Goal: Task Accomplishment & Management: Use online tool/utility

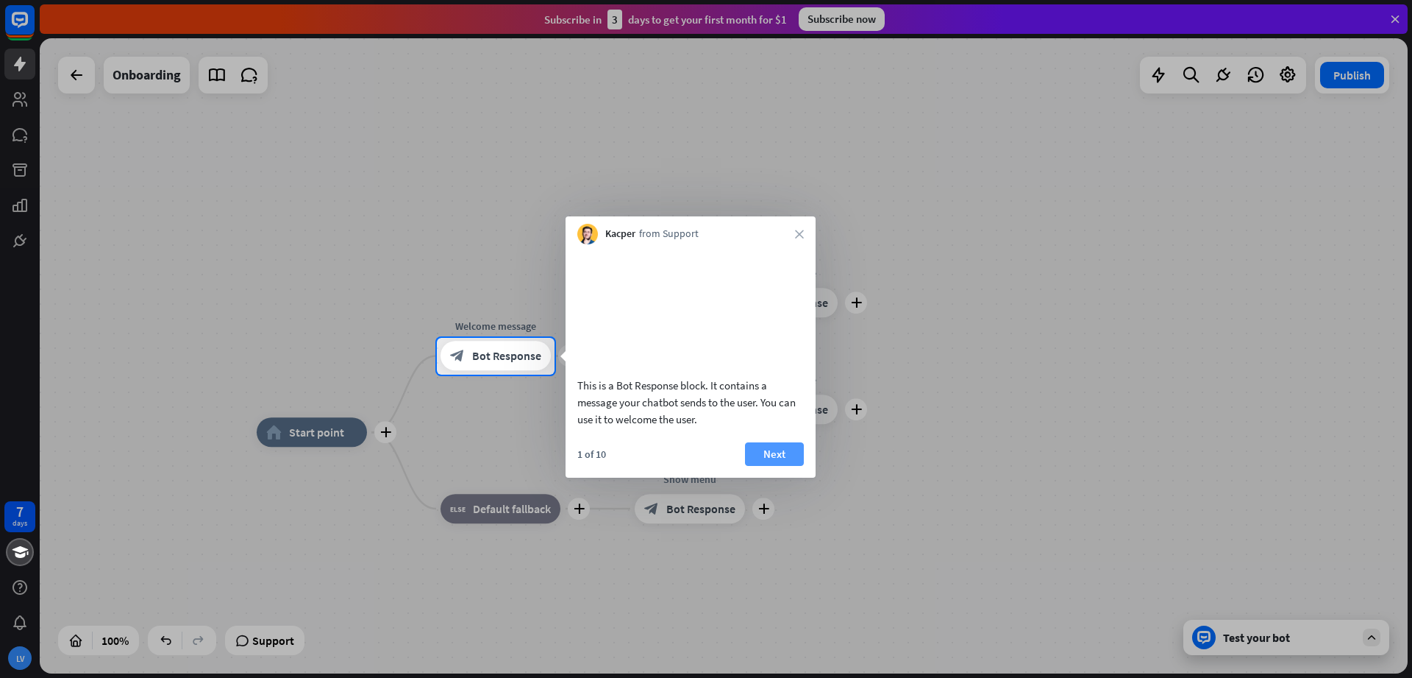
click at [790, 466] on button "Next" at bounding box center [774, 454] width 59 height 24
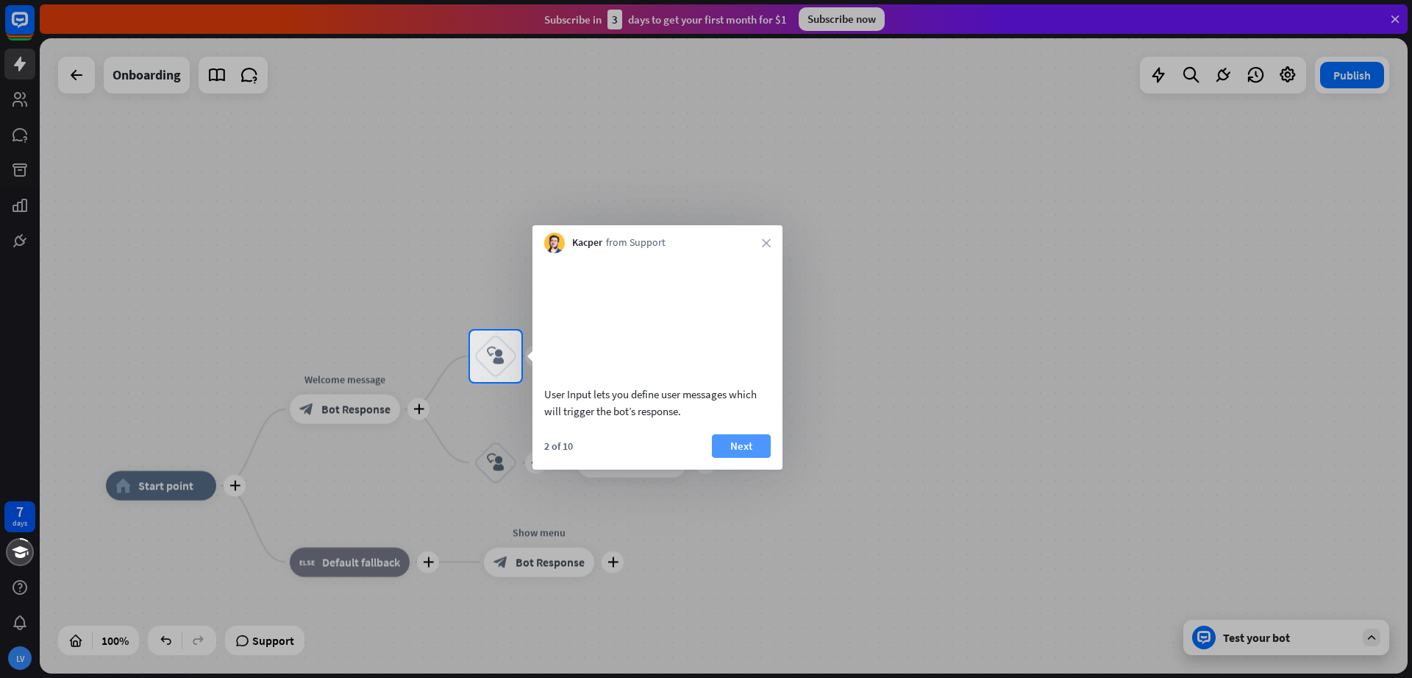
click at [758, 458] on button "Next" at bounding box center [741, 446] width 59 height 24
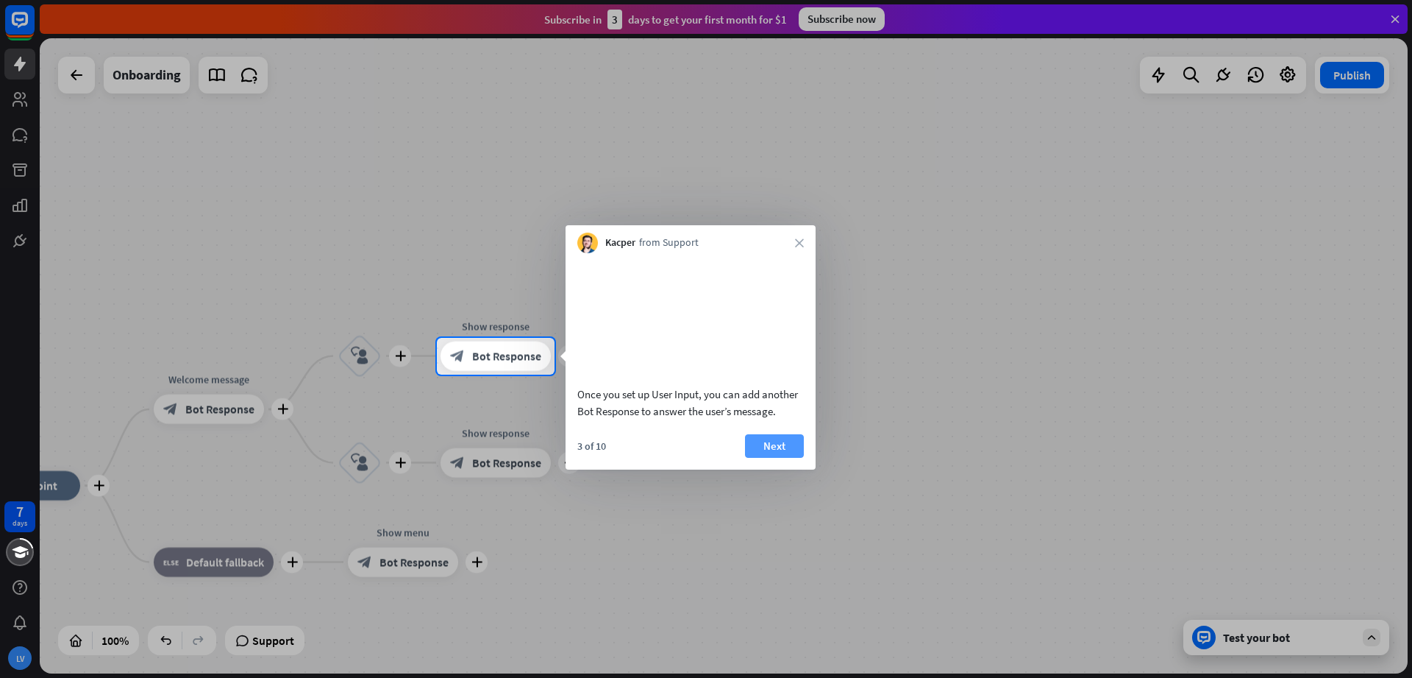
click at [774, 458] on button "Next" at bounding box center [774, 446] width 59 height 24
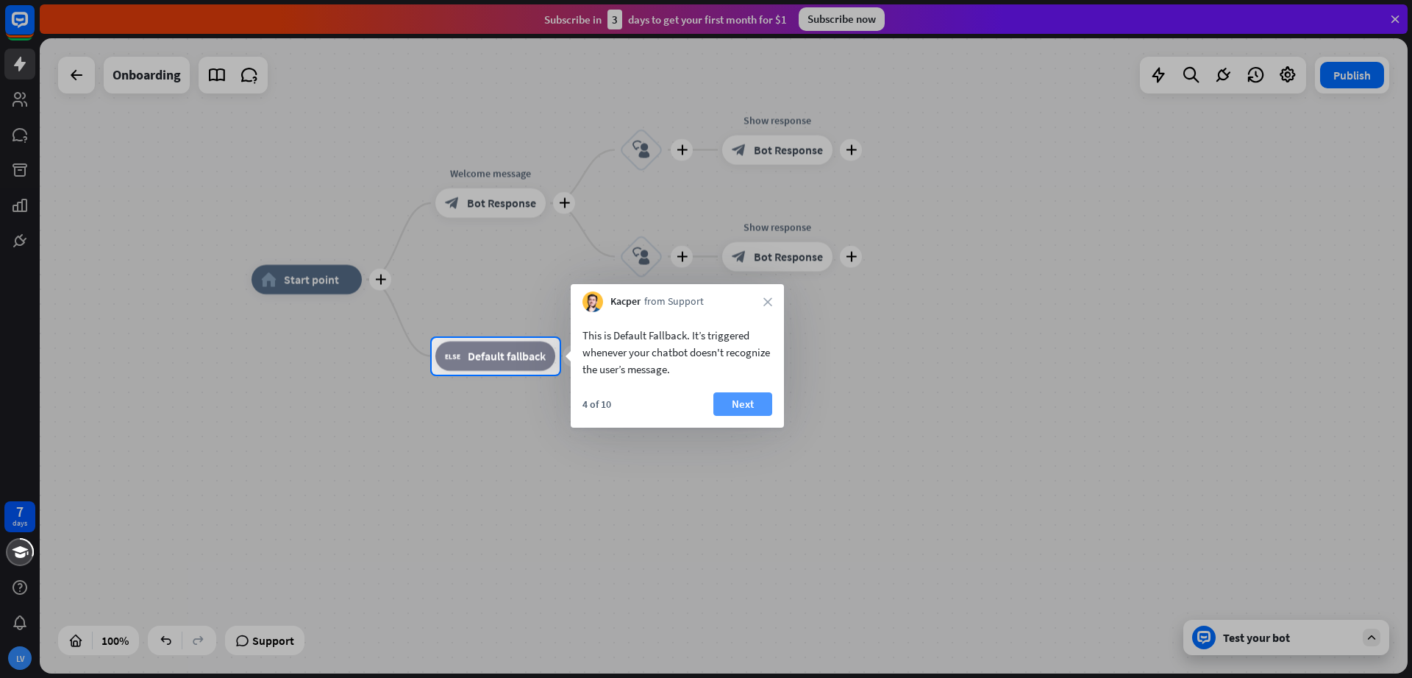
click at [728, 404] on button "Next" at bounding box center [743, 404] width 59 height 24
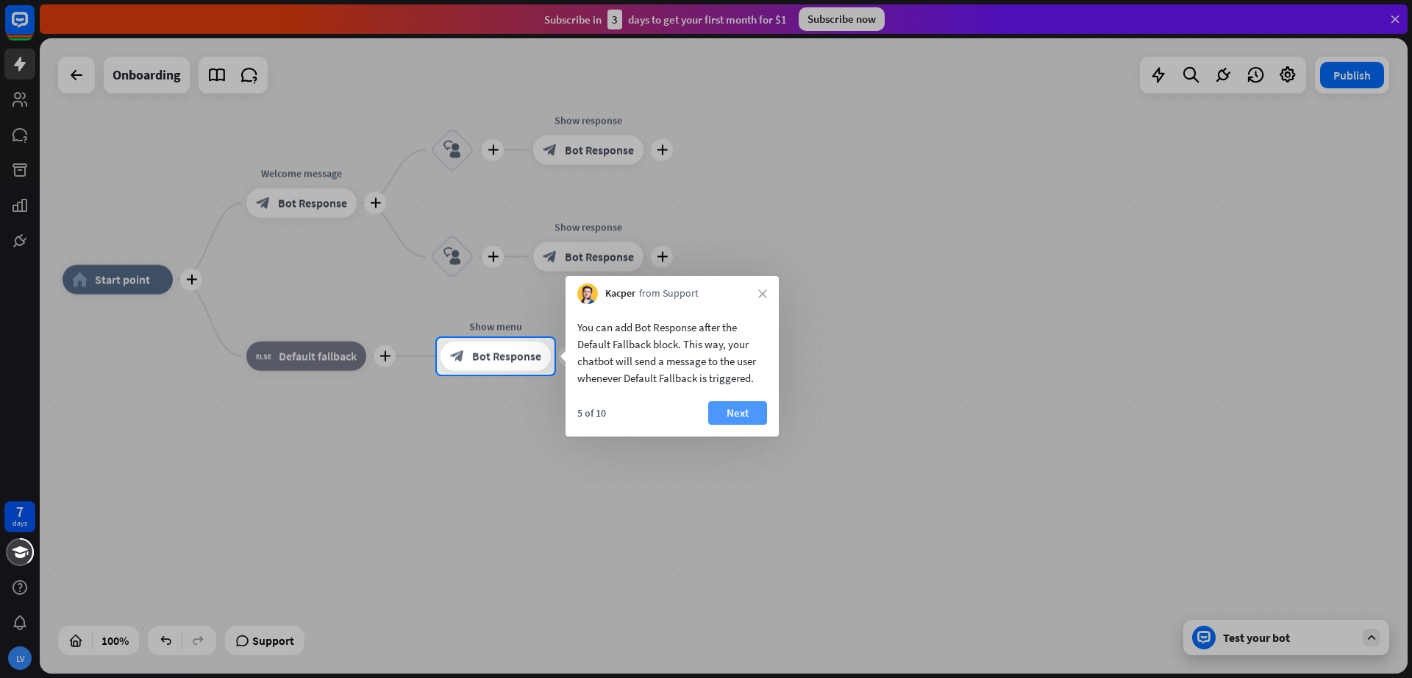
click at [756, 412] on button "Next" at bounding box center [737, 413] width 59 height 24
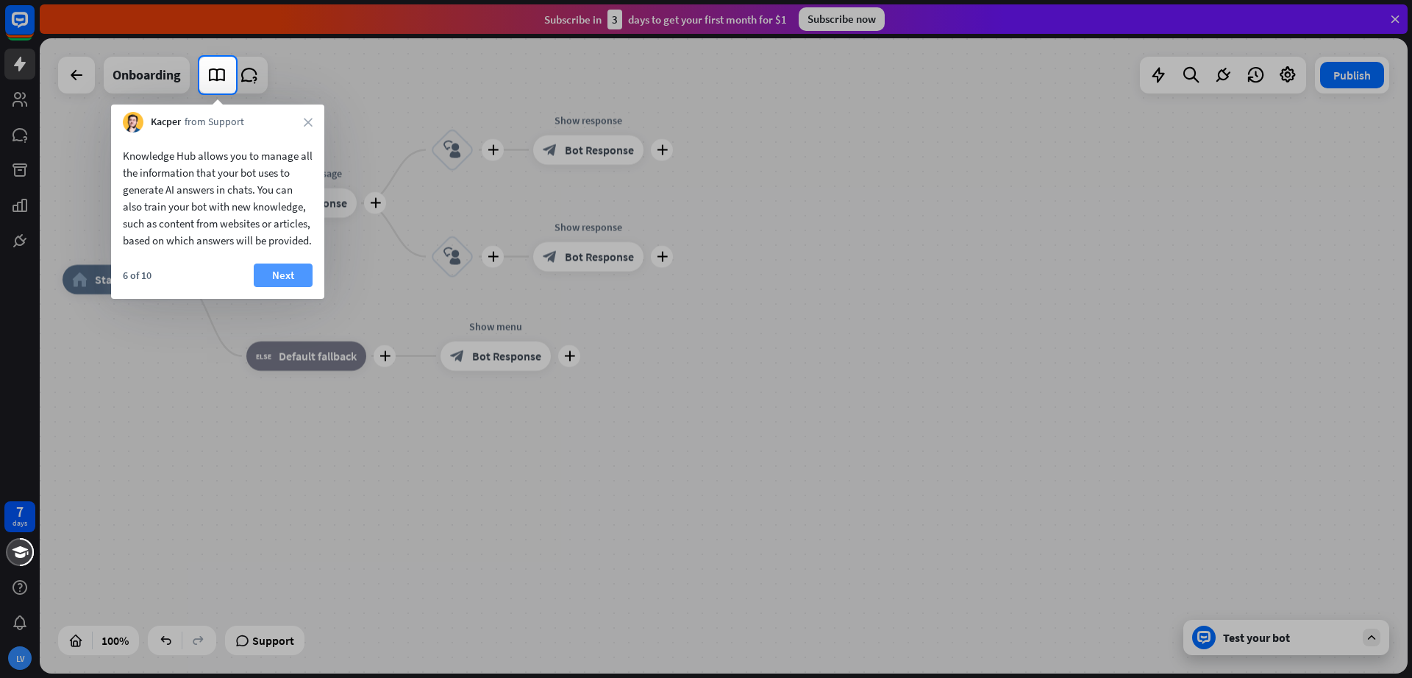
click at [264, 287] on button "Next" at bounding box center [283, 275] width 59 height 24
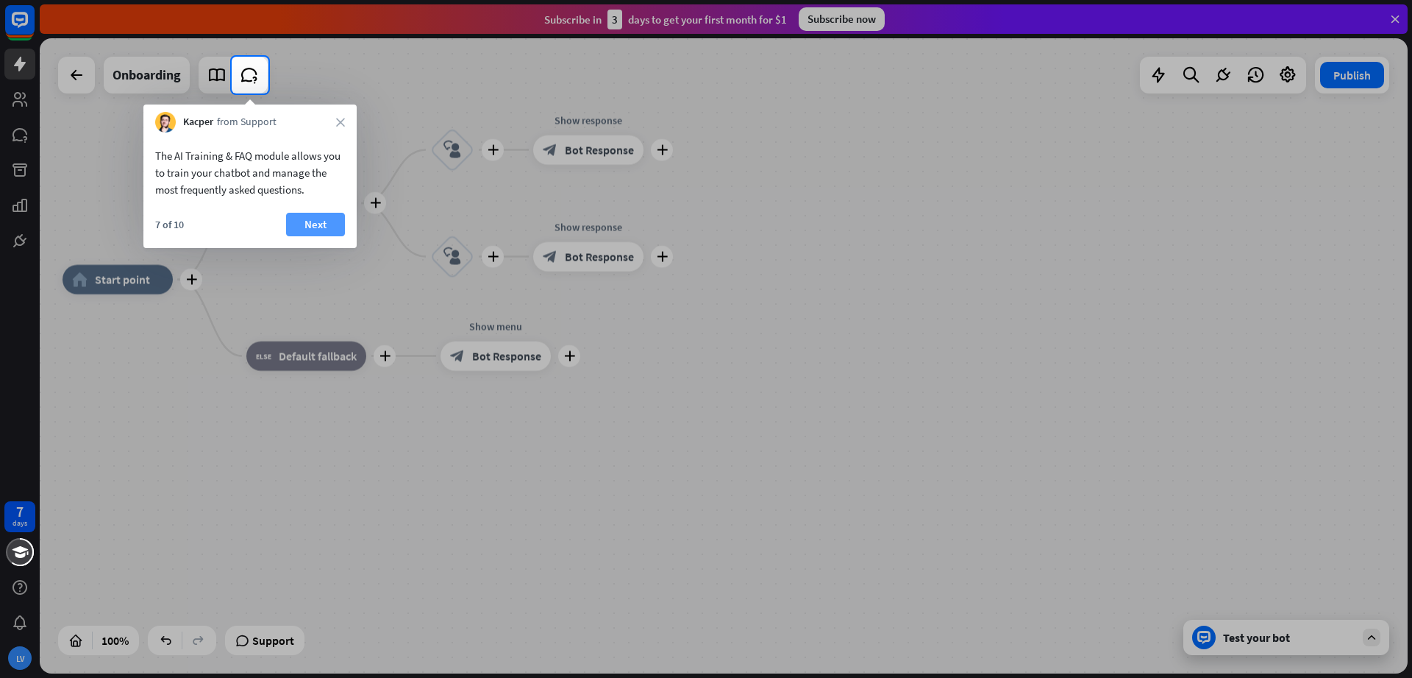
click at [298, 227] on button "Next" at bounding box center [315, 225] width 59 height 24
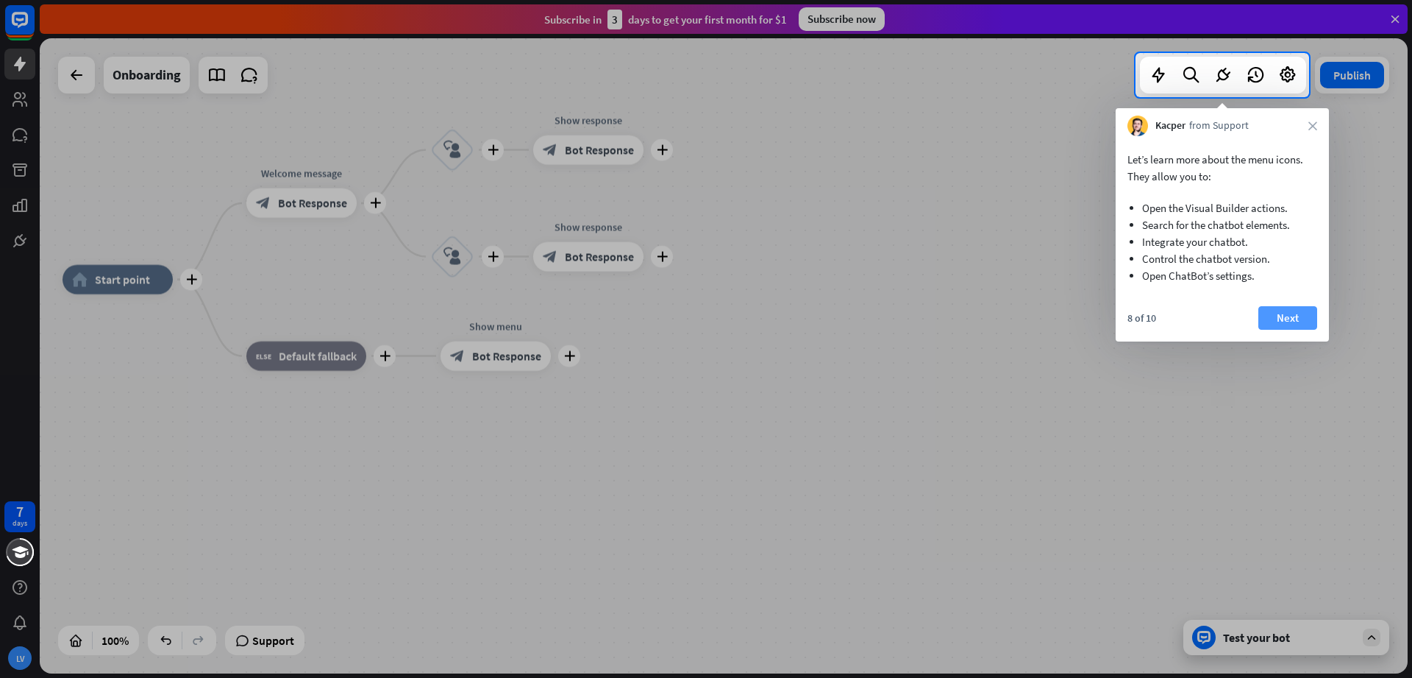
click at [1298, 318] on button "Next" at bounding box center [1288, 318] width 59 height 24
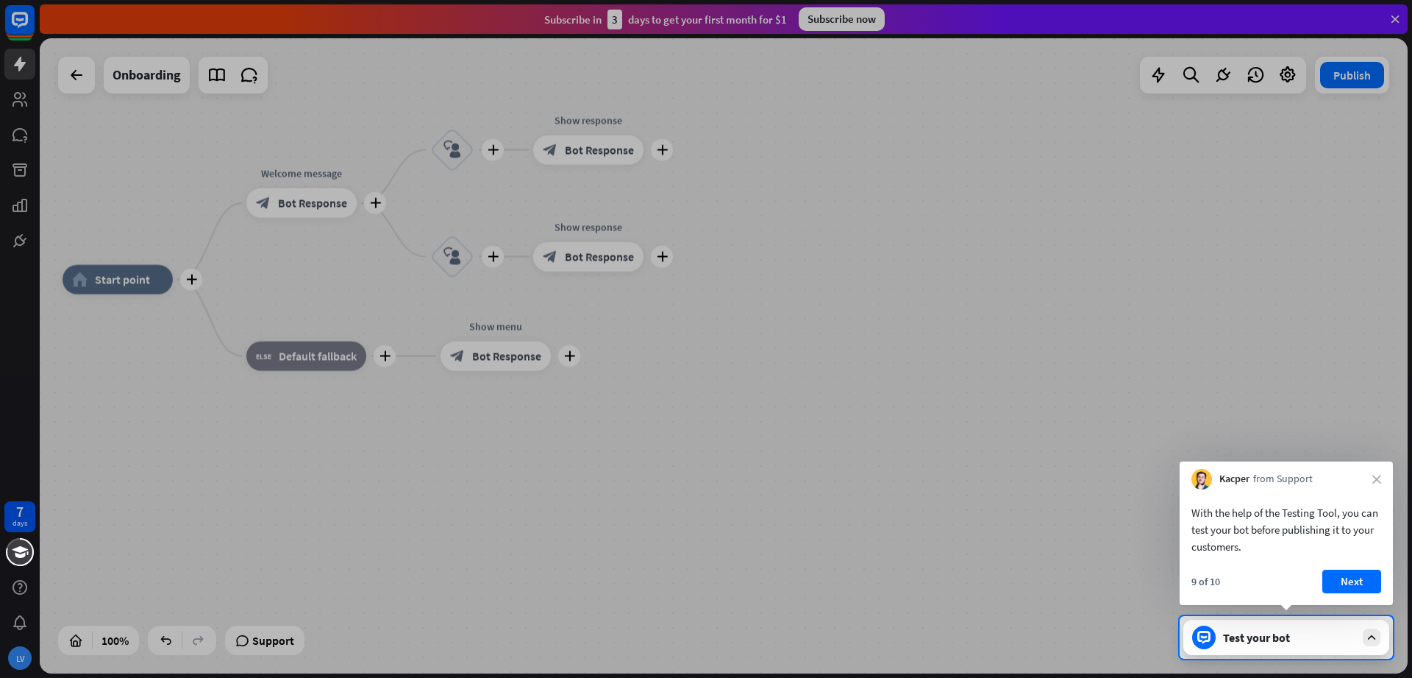
click at [1334, 560] on div "With the help of the Testing Tool, you can test your bot before publishing it t…" at bounding box center [1286, 525] width 213 height 73
click at [1340, 579] on button "Next" at bounding box center [1352, 581] width 59 height 24
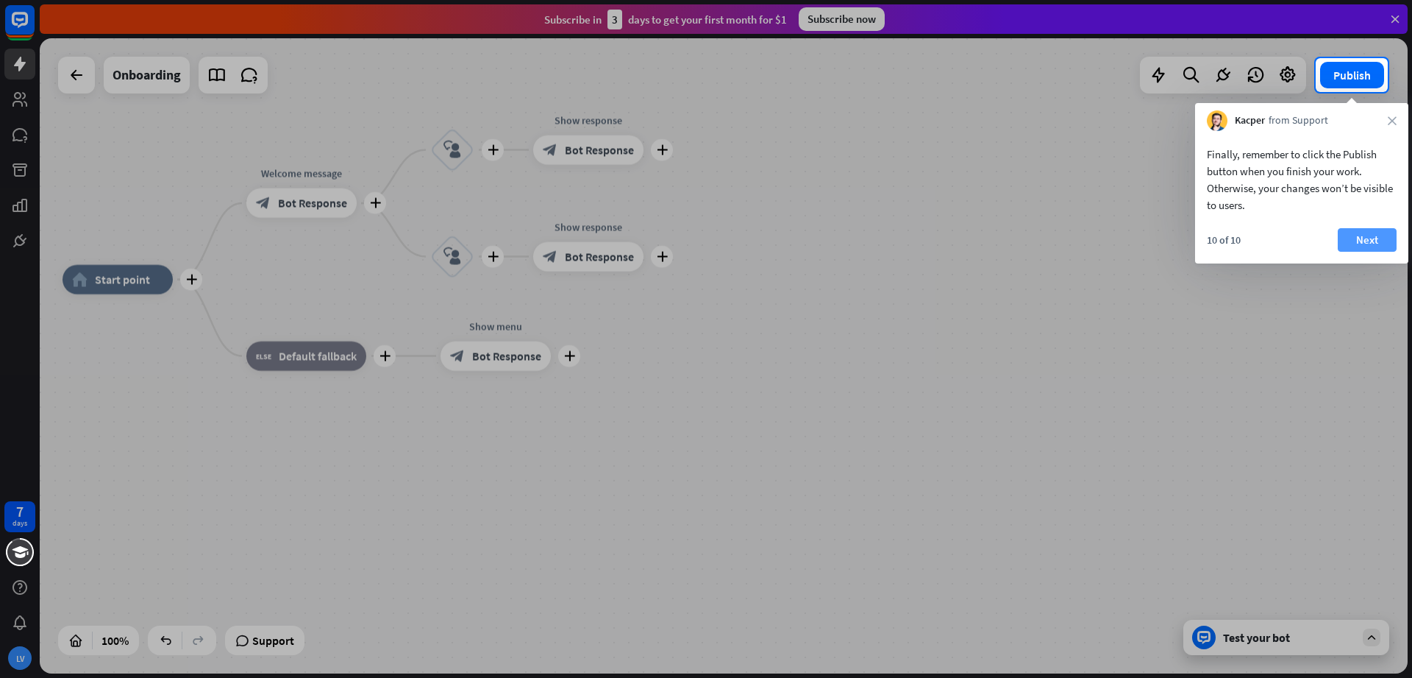
click at [1368, 247] on button "Next" at bounding box center [1367, 240] width 59 height 24
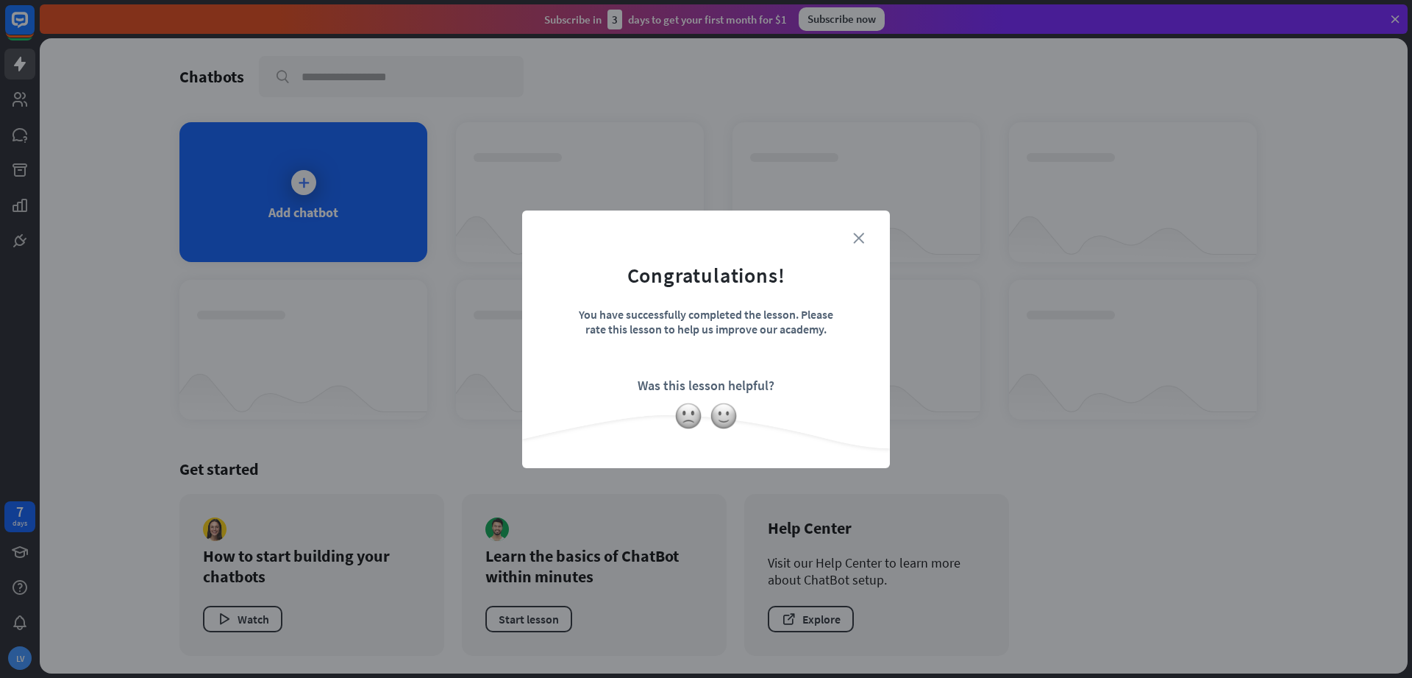
click at [857, 241] on icon "close" at bounding box center [858, 237] width 11 height 11
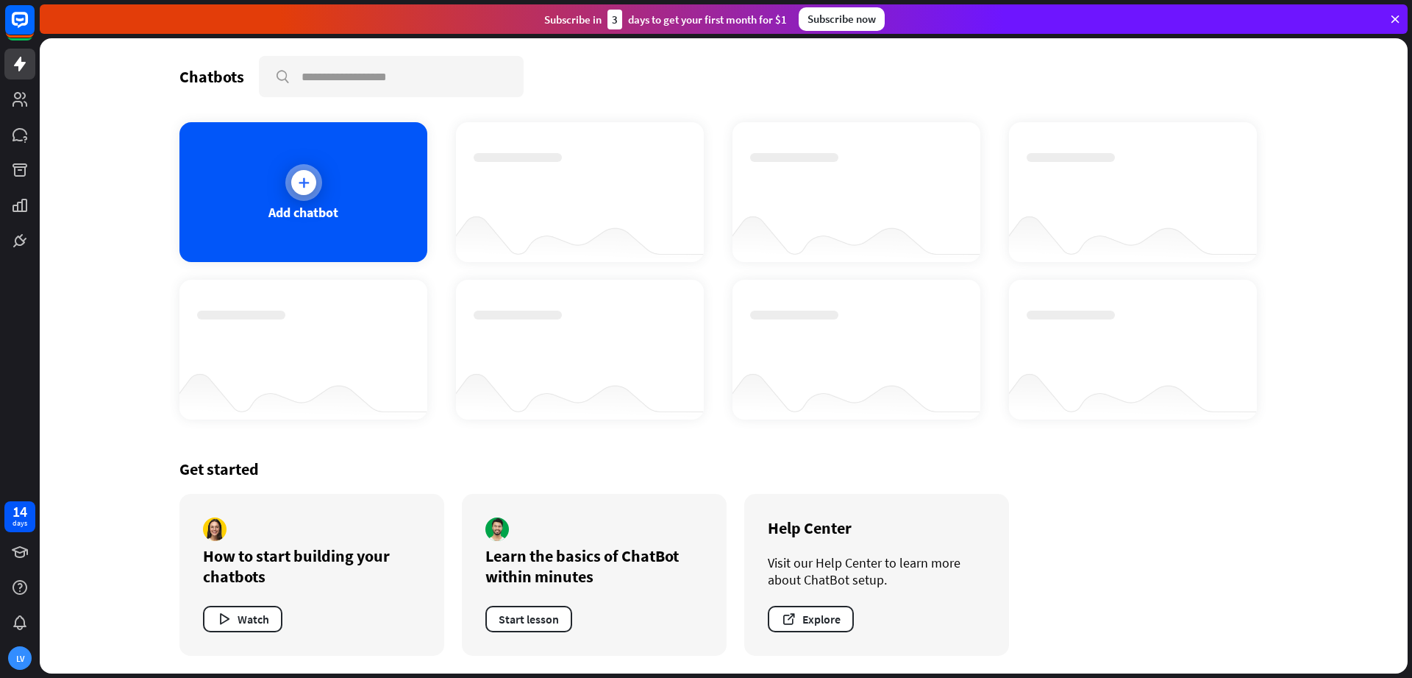
click at [305, 182] on icon at bounding box center [303, 182] width 15 height 15
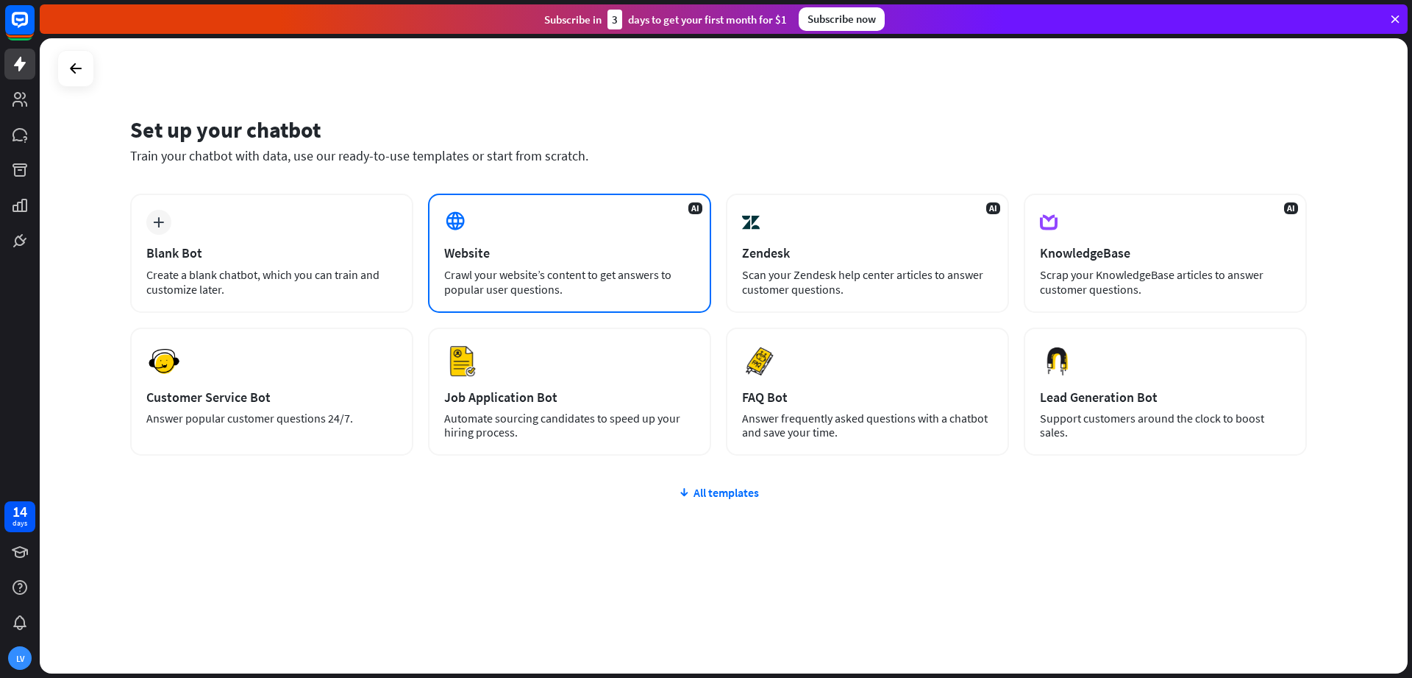
click at [511, 244] on div "AI Website Crawl your website’s content to get answers to popular user question…" at bounding box center [569, 252] width 283 height 119
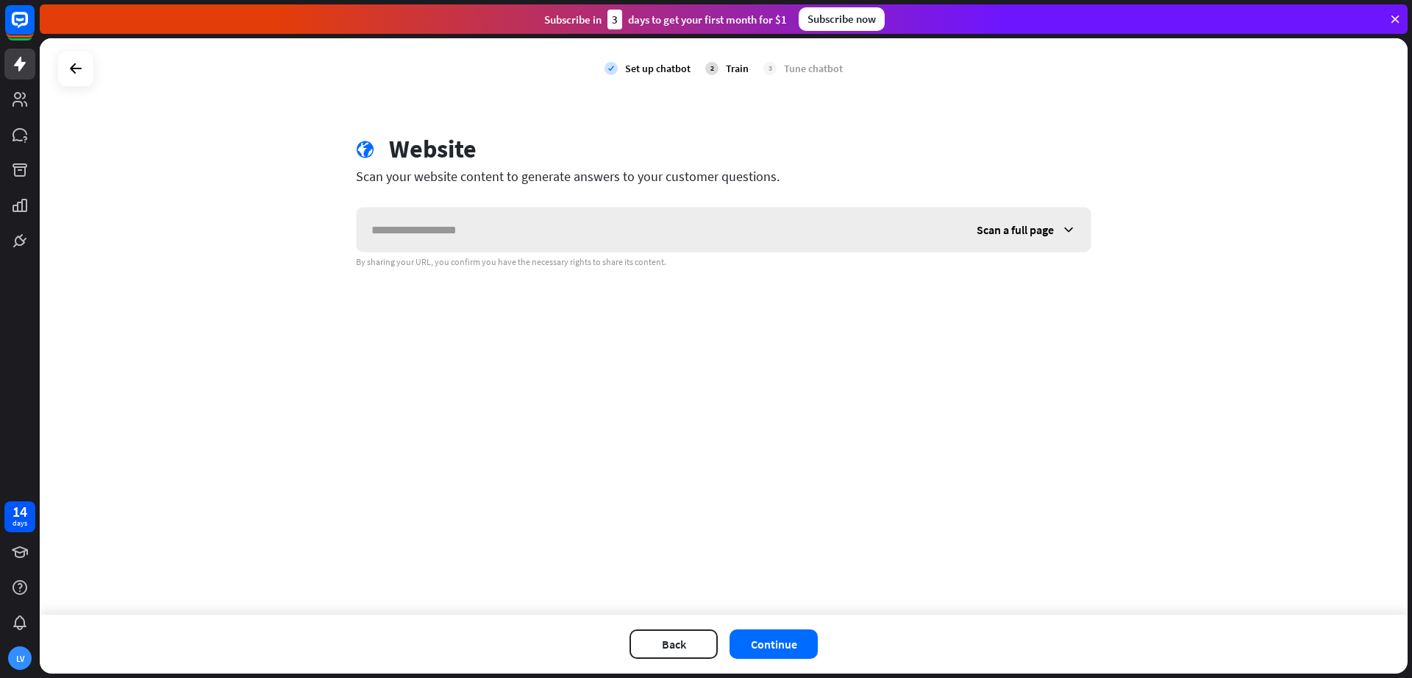
click at [502, 230] on input "text" at bounding box center [659, 229] width 605 height 44
click at [777, 641] on button "Continue" at bounding box center [774, 643] width 88 height 29
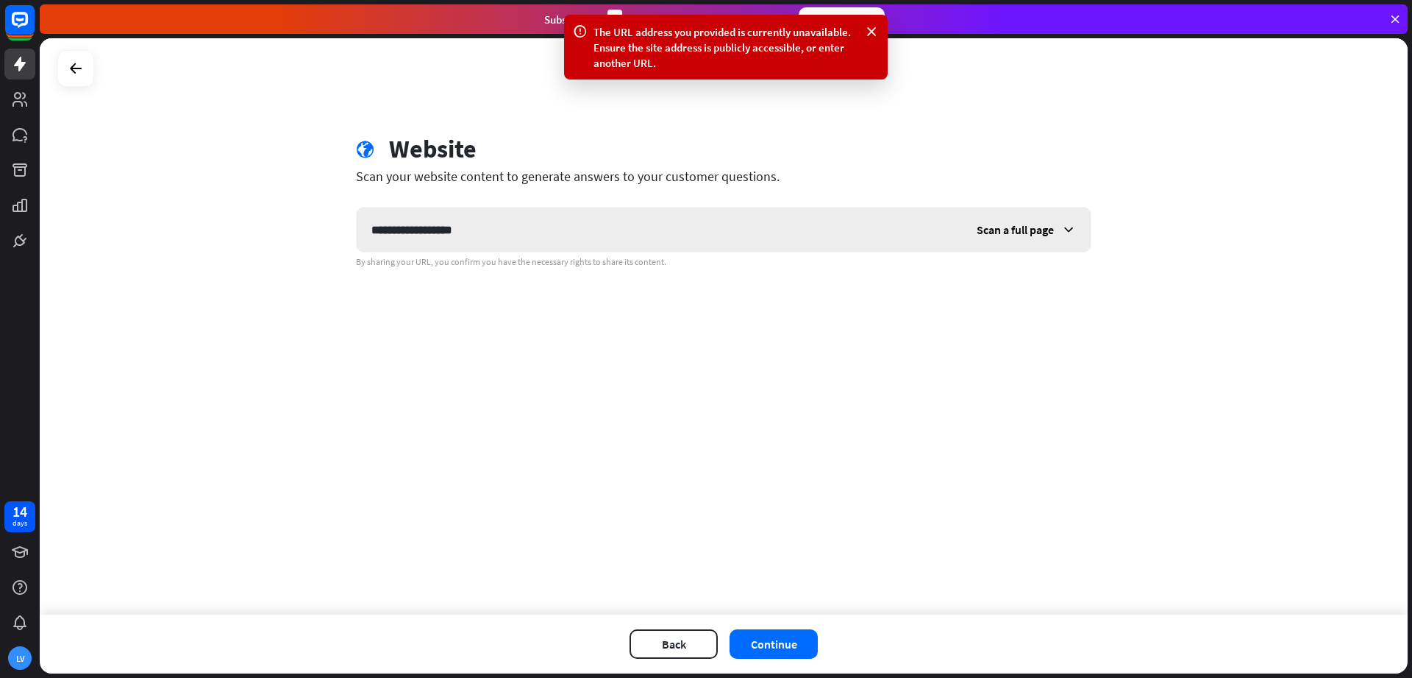
click at [1064, 231] on icon at bounding box center [1069, 229] width 15 height 15
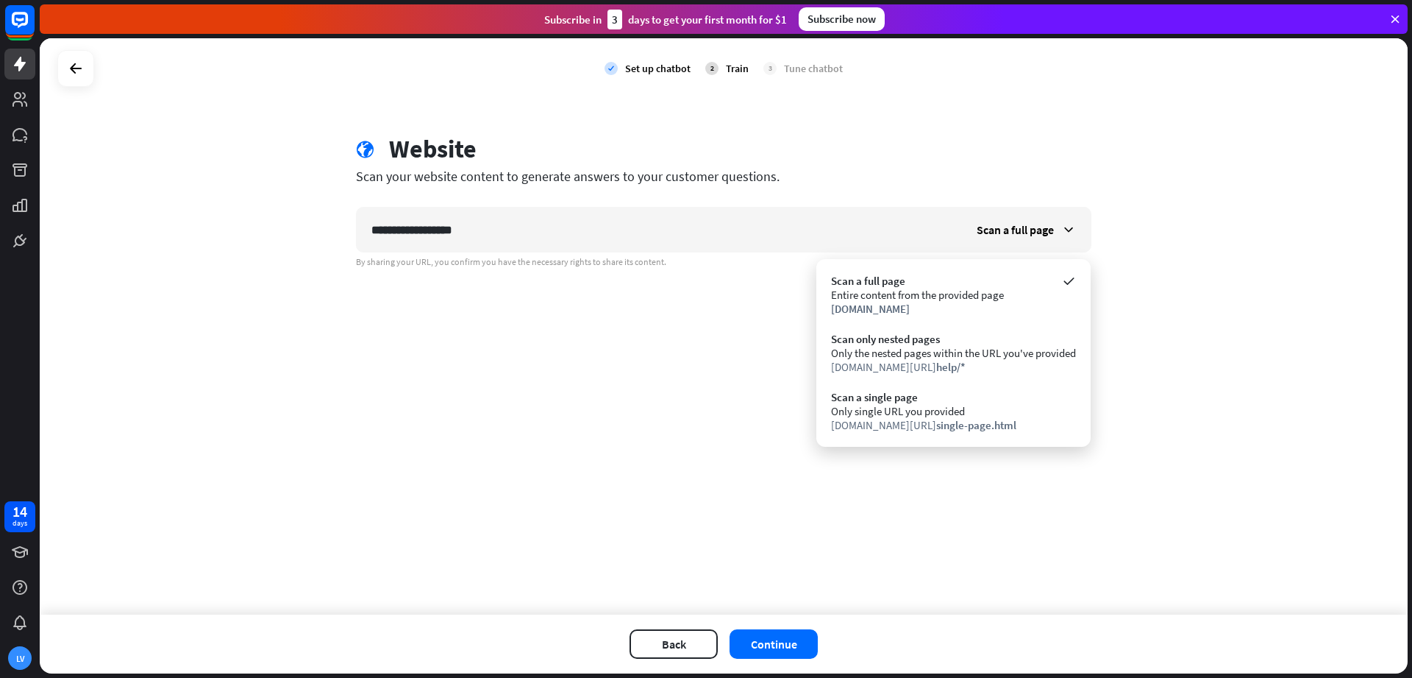
click at [513, 413] on div "**********" at bounding box center [724, 326] width 1368 height 576
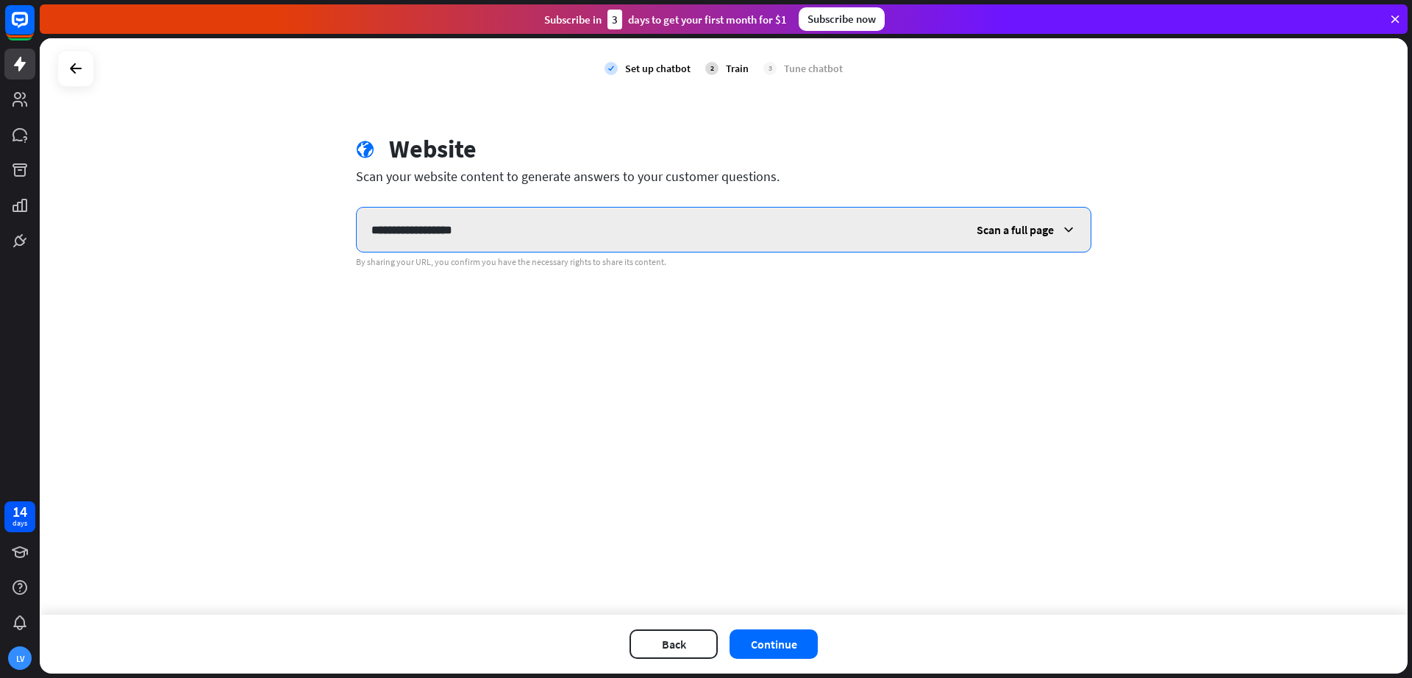
drag, startPoint x: 401, startPoint y: 232, endPoint x: 219, endPoint y: 232, distance: 181.7
click at [357, 232] on input "**********" at bounding box center [659, 229] width 605 height 44
type input "**********"
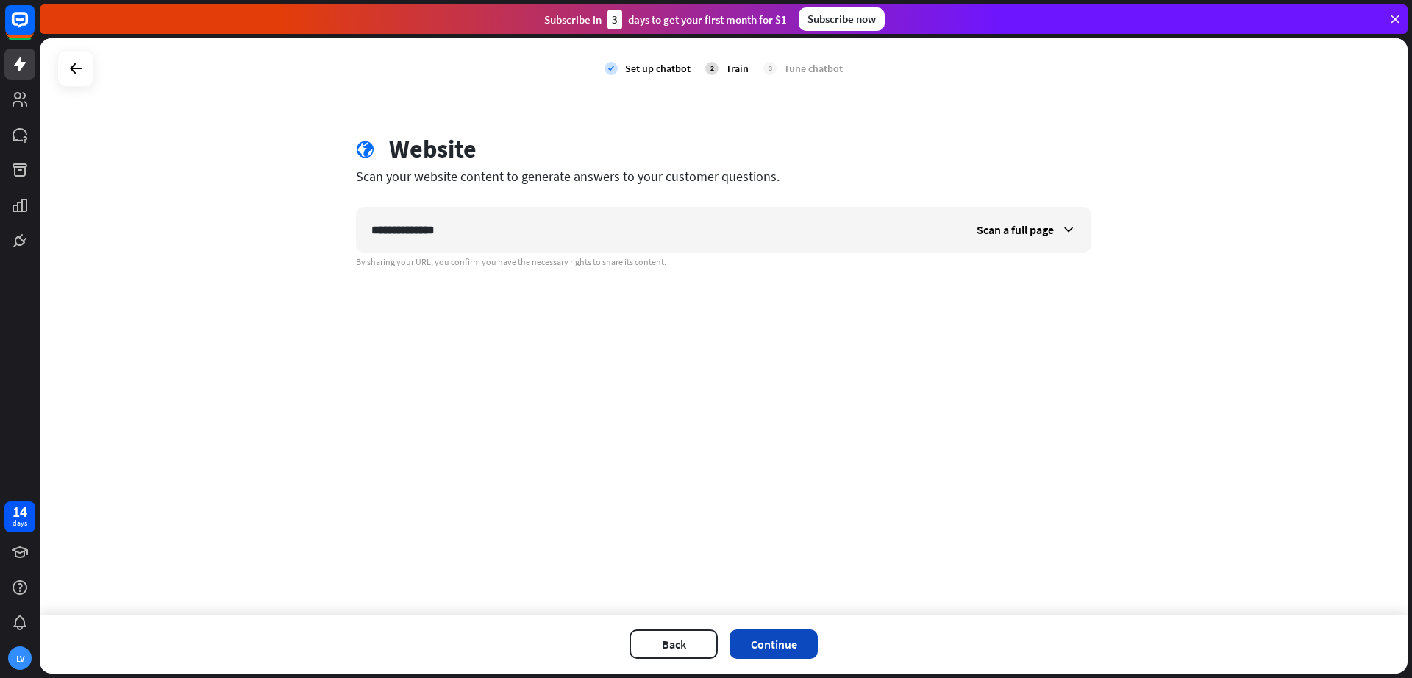
click at [763, 643] on button "Continue" at bounding box center [774, 643] width 88 height 29
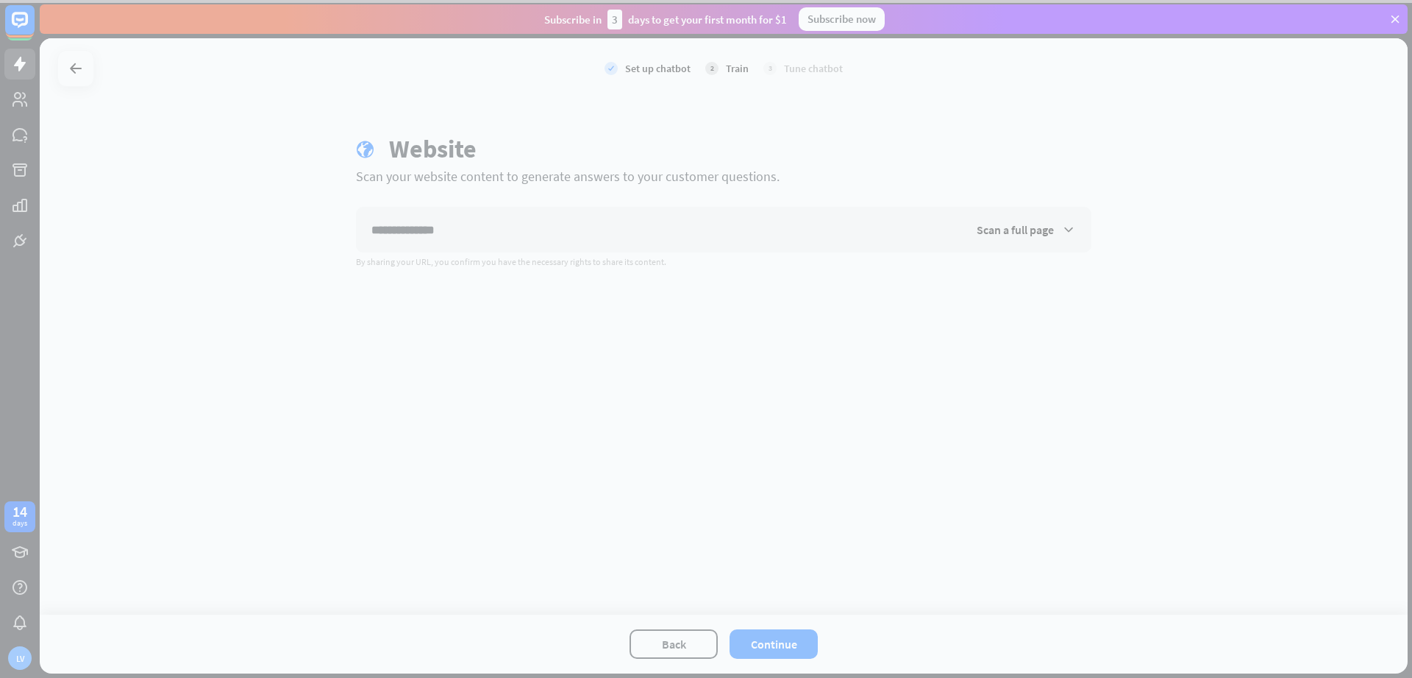
click at [562, 359] on div at bounding box center [706, 339] width 1412 height 678
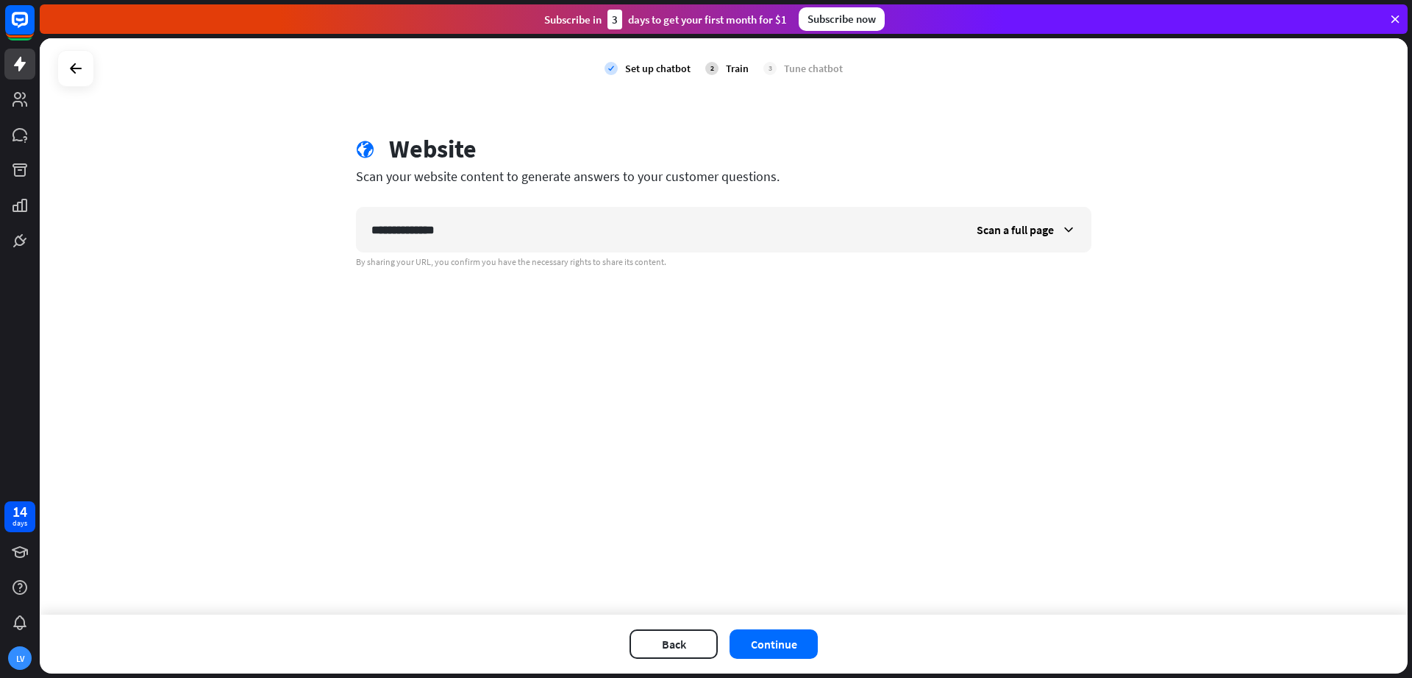
click at [458, 337] on div "**********" at bounding box center [724, 326] width 1368 height 576
click at [13, 101] on icon at bounding box center [20, 99] width 18 height 18
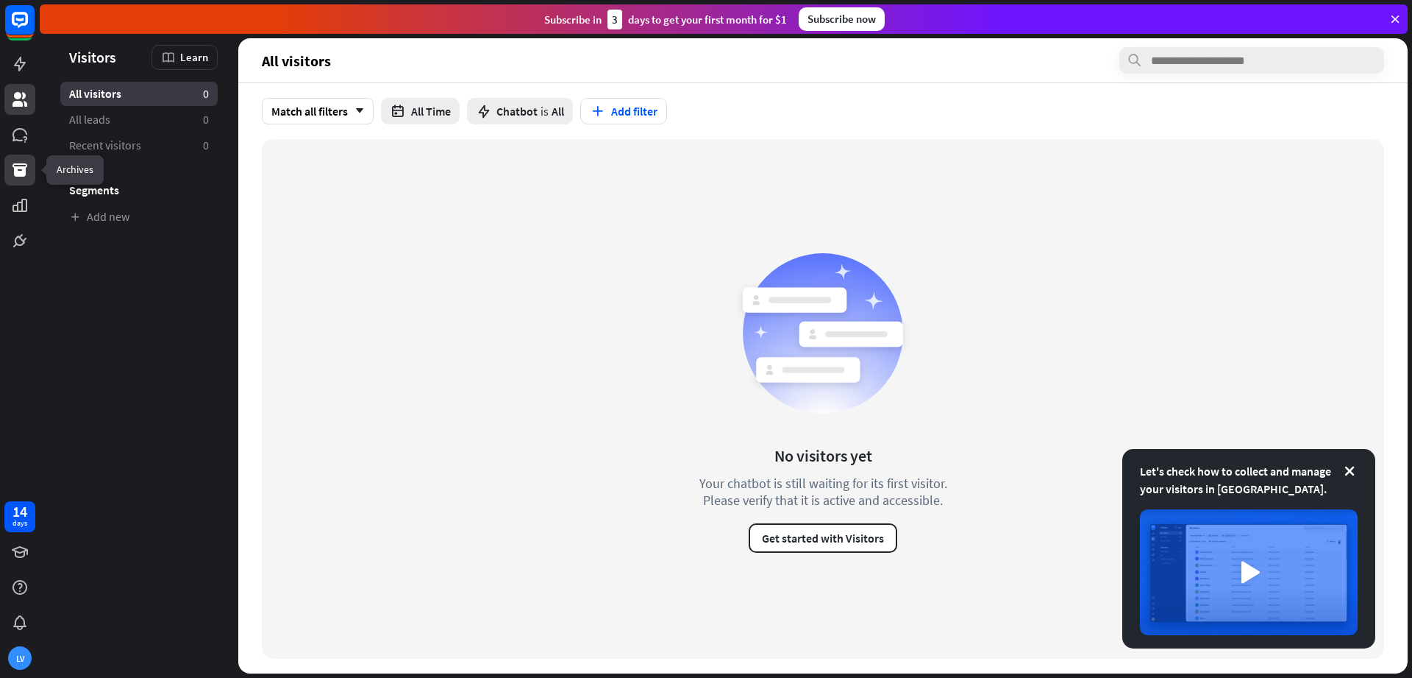
click at [20, 175] on icon at bounding box center [20, 169] width 15 height 13
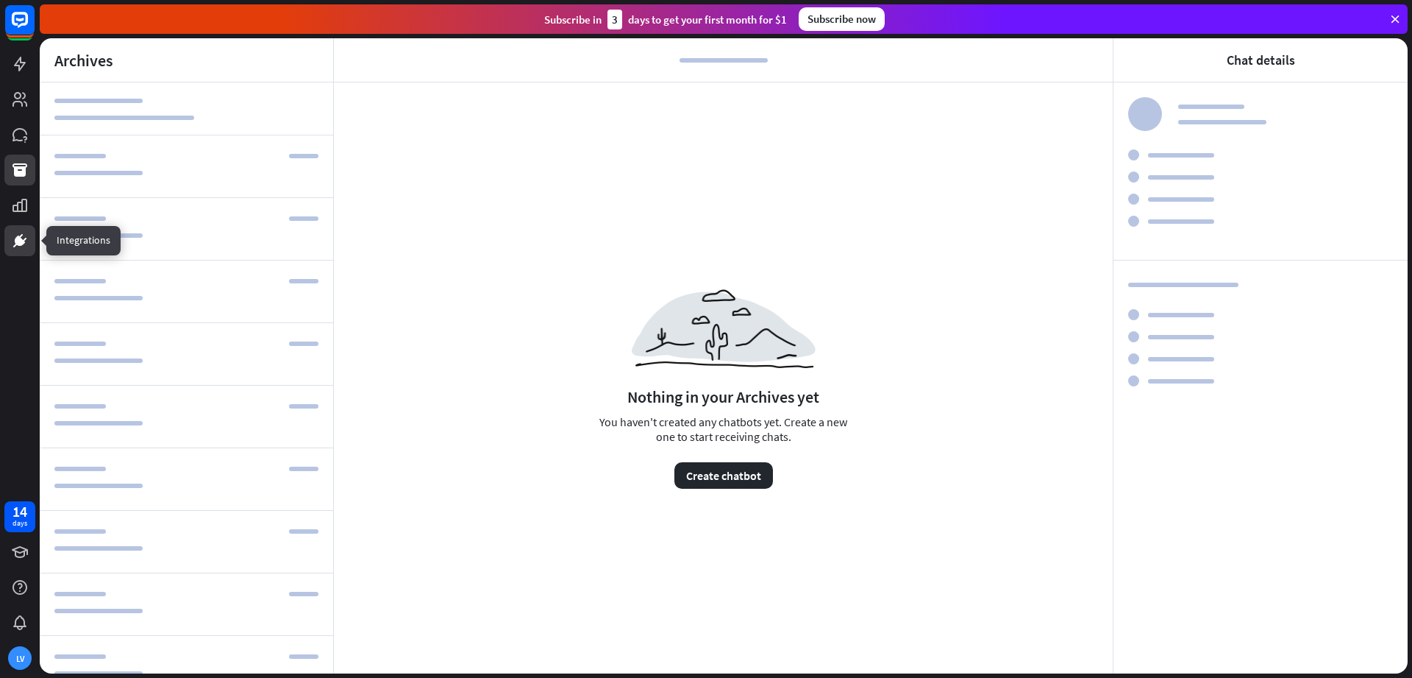
click at [18, 246] on icon at bounding box center [20, 241] width 18 height 18
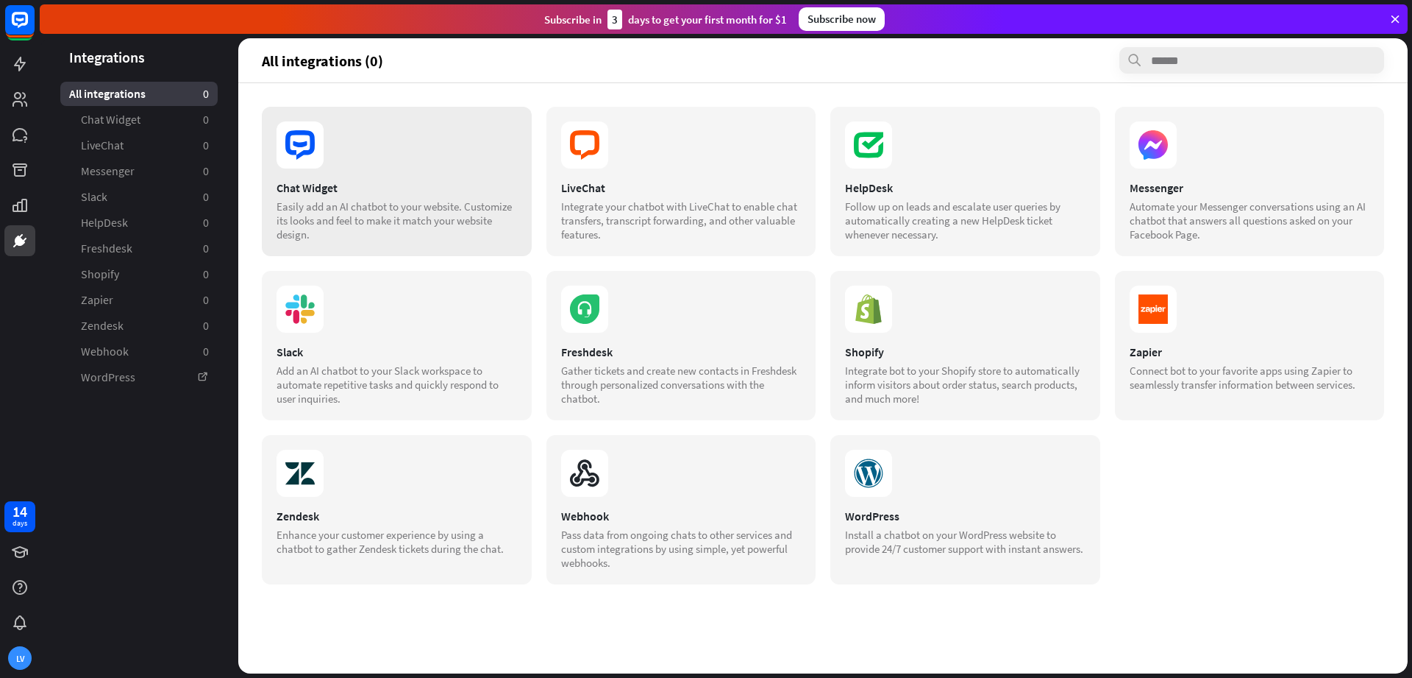
click at [354, 199] on section "Chat Widget Easily add an AI chatbot to your website. Customize its looks and f…" at bounding box center [397, 210] width 241 height 61
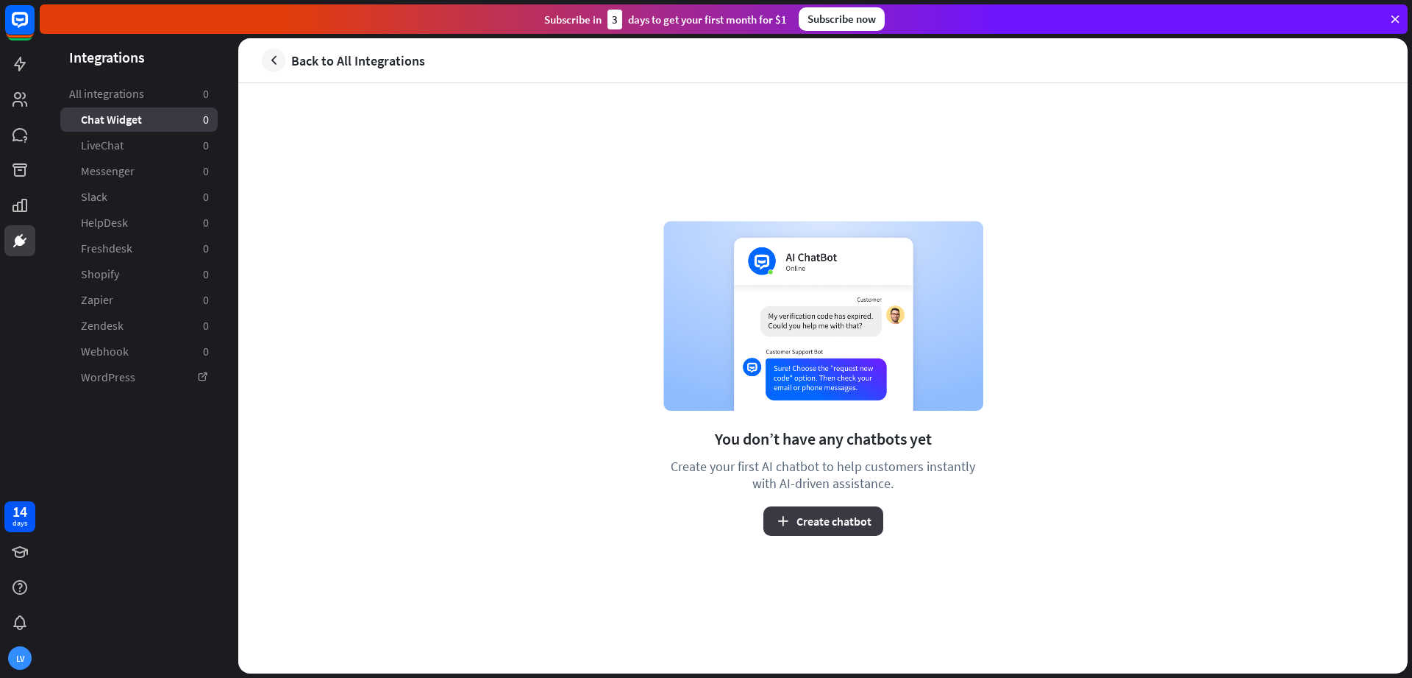
click at [810, 522] on button "Create chatbot" at bounding box center [824, 520] width 120 height 29
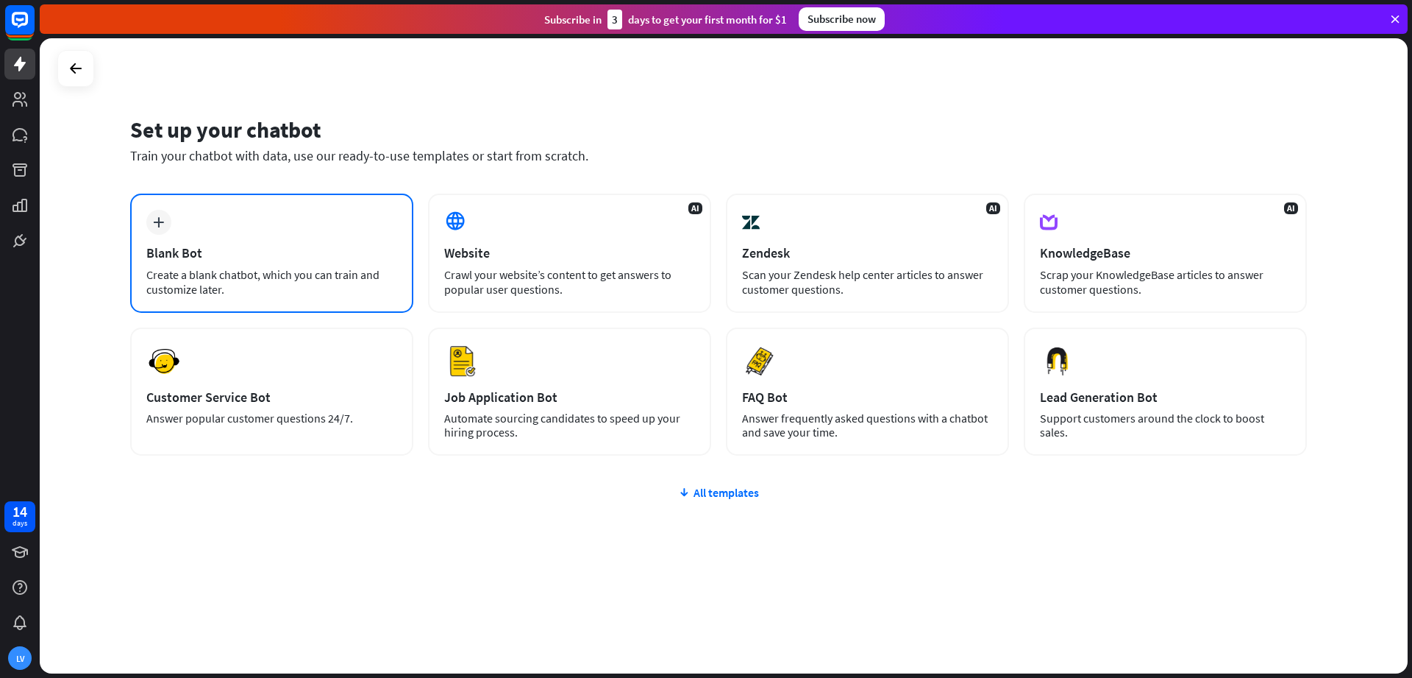
click at [199, 249] on div "Blank Bot" at bounding box center [271, 252] width 251 height 17
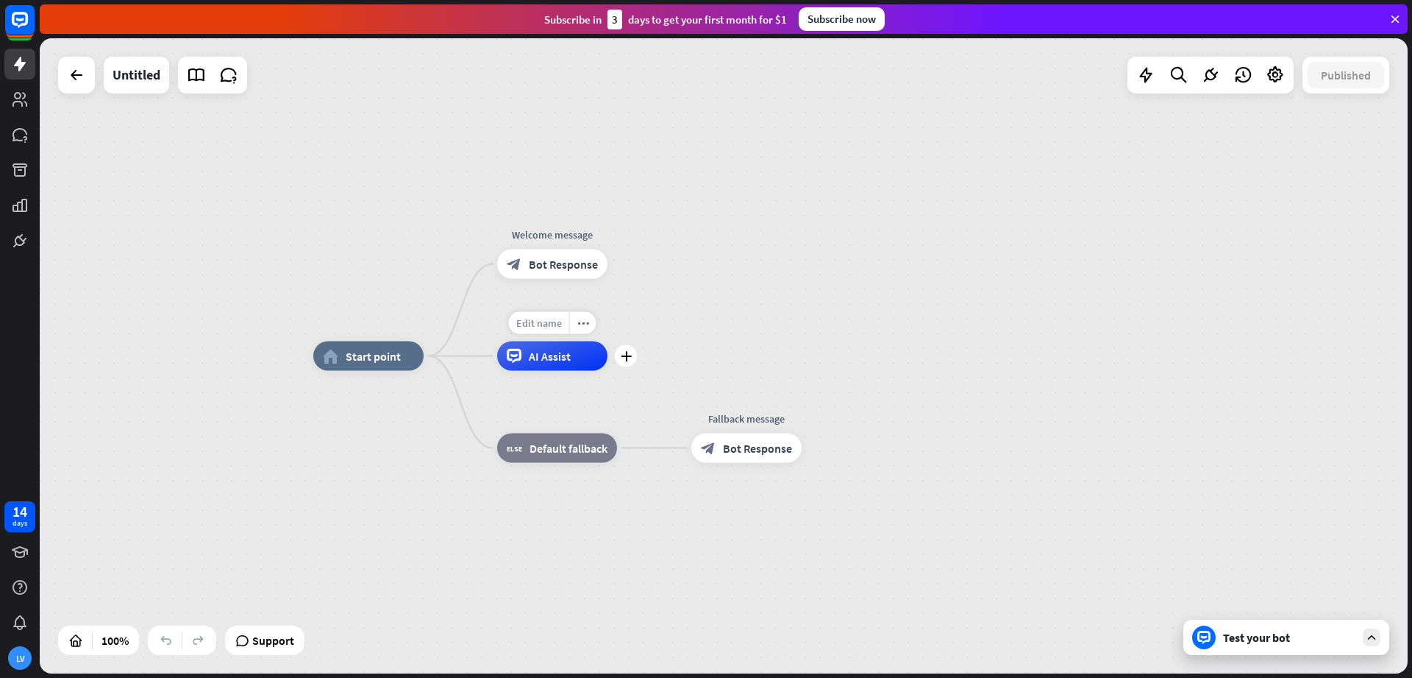
click at [544, 329] on span "Edit name" at bounding box center [539, 322] width 46 height 13
drag, startPoint x: 277, startPoint y: 462, endPoint x: 192, endPoint y: 489, distance: 88.9
click at [271, 463] on div "home_2 Start point Welcome message block_bot_response Bot Response AI Assist bl…" at bounding box center [724, 355] width 1368 height 635
click at [21, 20] on icon at bounding box center [19, 20] width 9 height 4
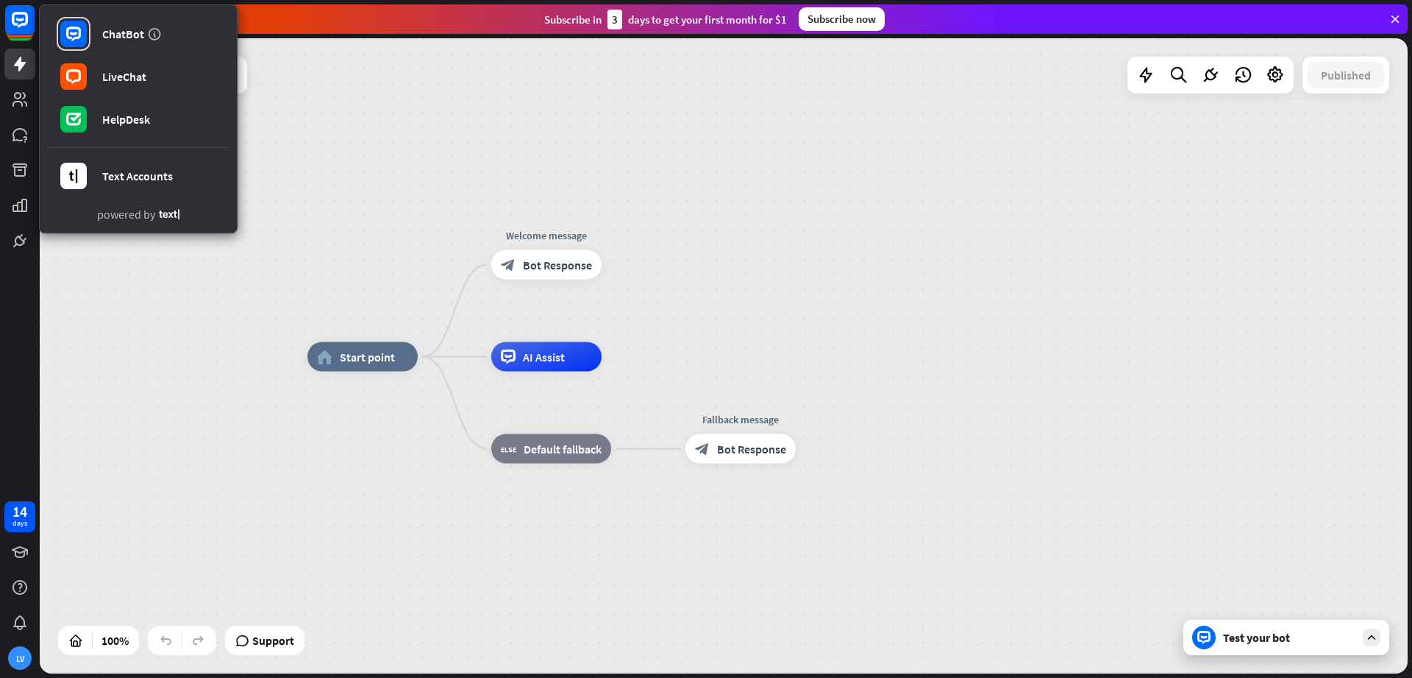
click at [141, 314] on div "home_2 Start point Welcome message block_bot_response Bot Response AI Assist bl…" at bounding box center [724, 355] width 1368 height 635
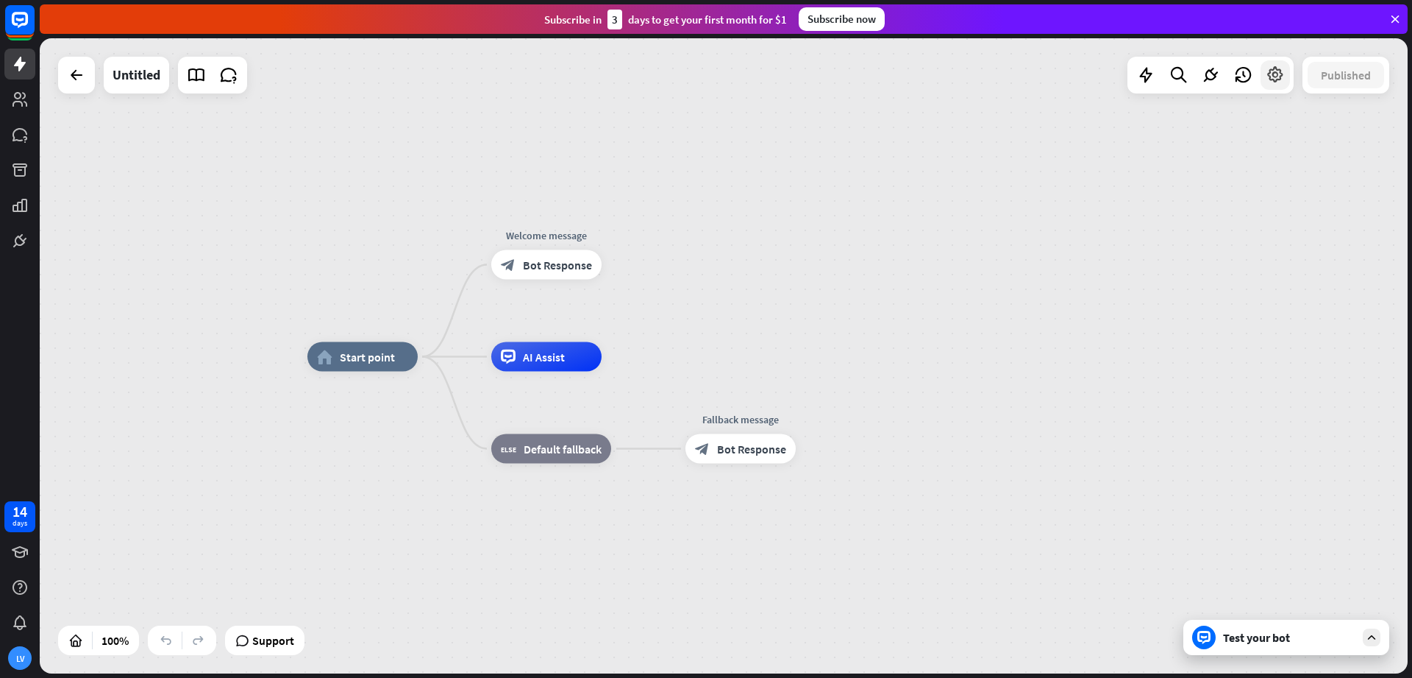
click at [1280, 83] on icon at bounding box center [1275, 74] width 19 height 19
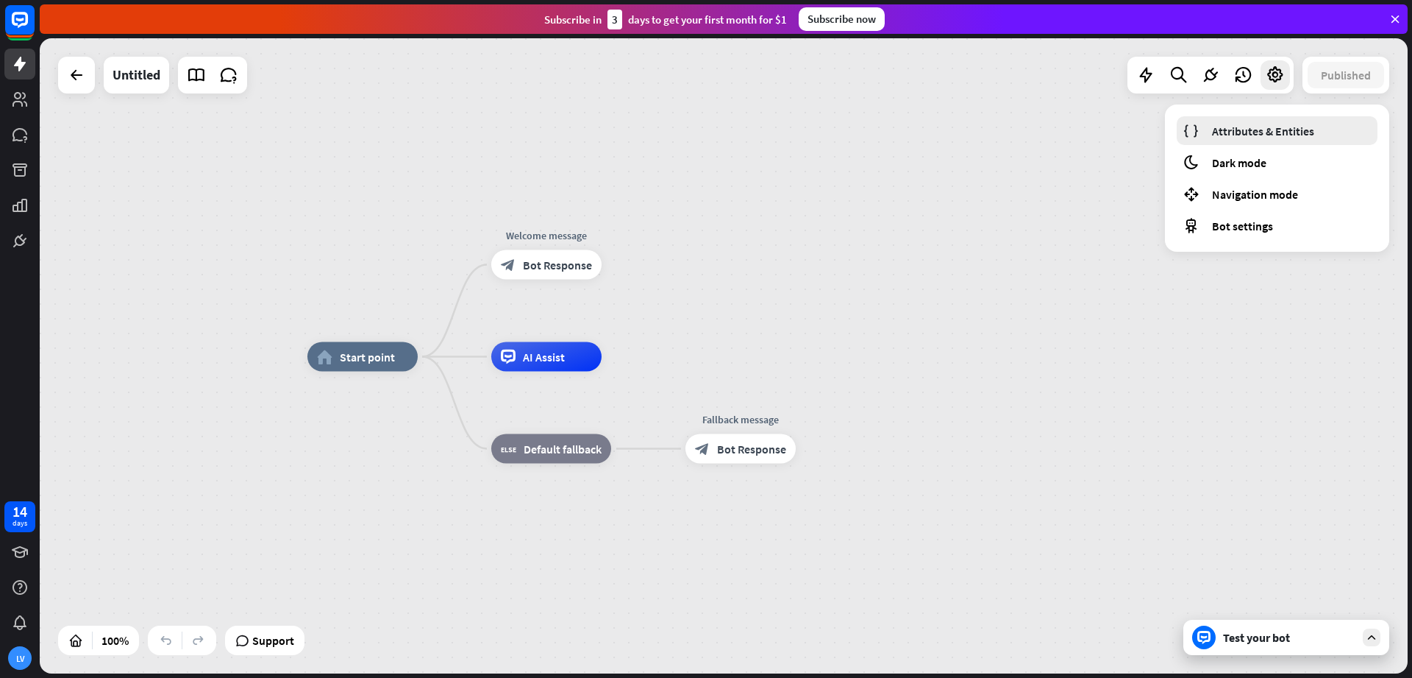
click at [1260, 129] on span "Attributes & Entities" at bounding box center [1263, 131] width 102 height 15
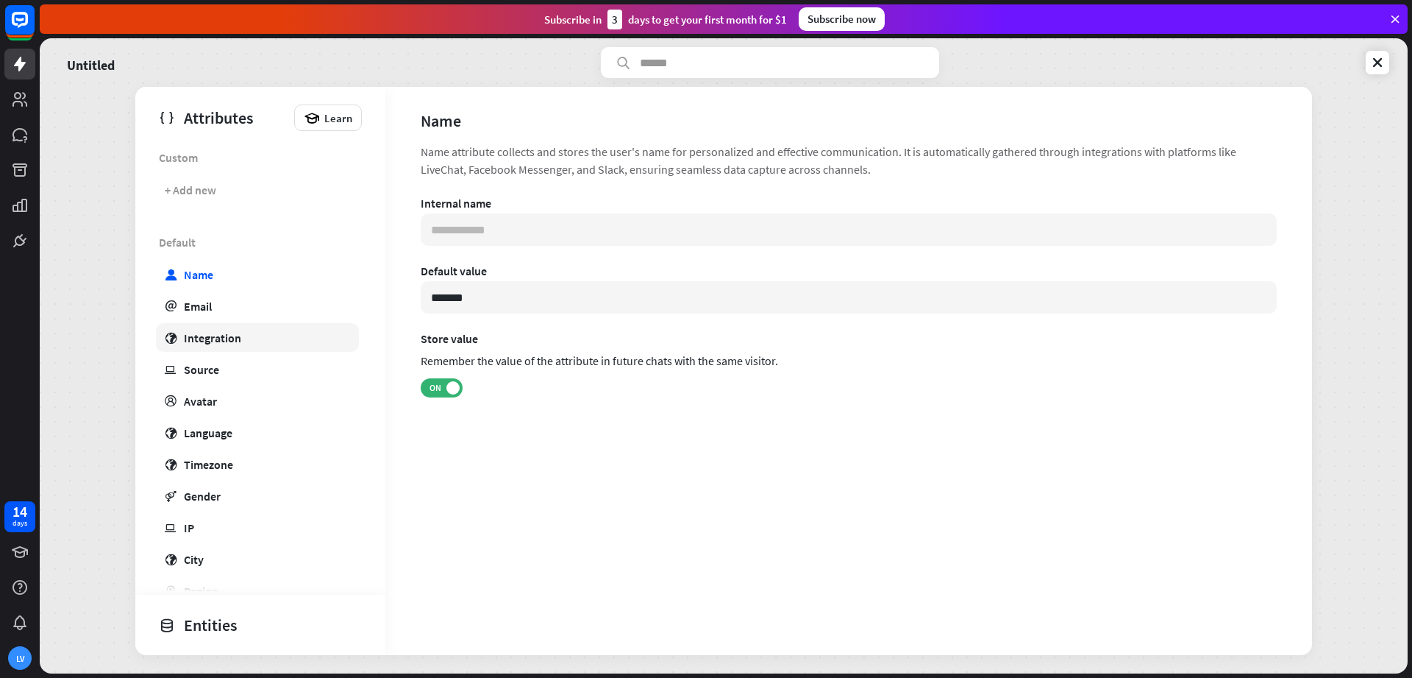
click at [224, 337] on div "Integration" at bounding box center [212, 337] width 57 height 15
type input "**********"
type input "***"
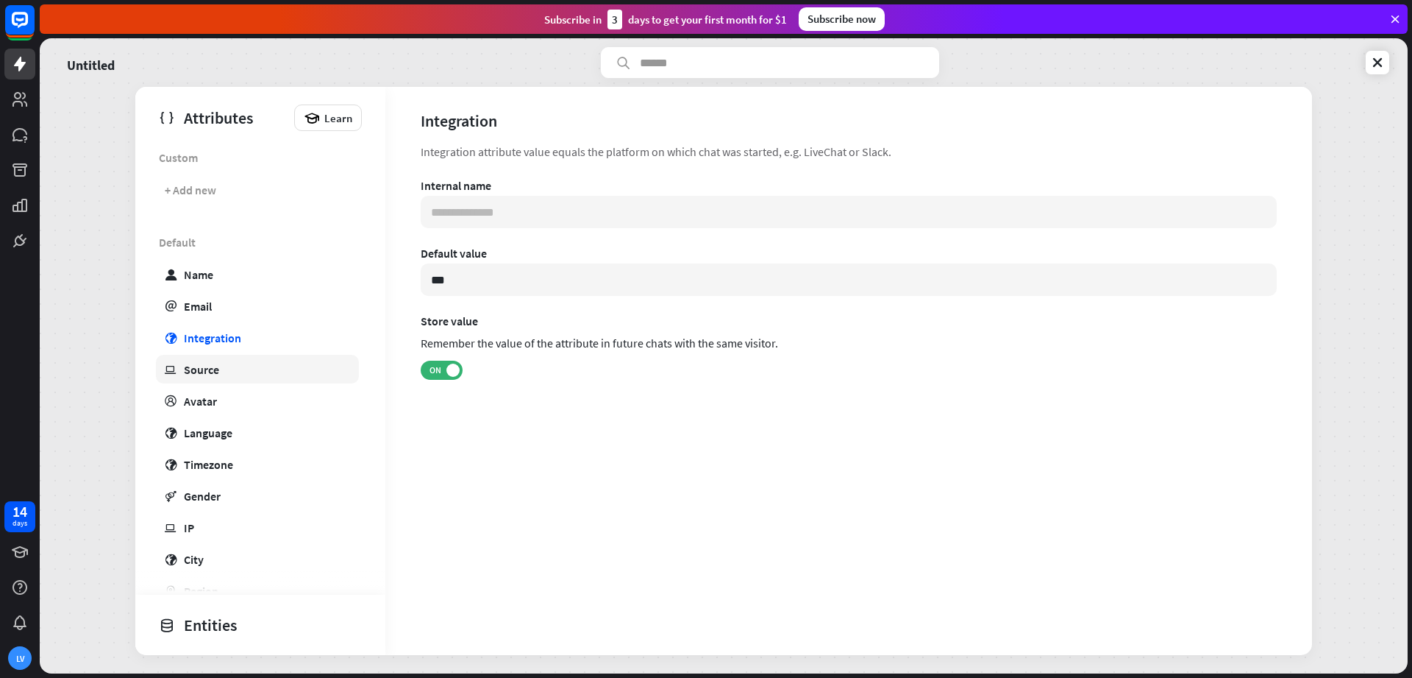
click at [209, 379] on link "ip Source" at bounding box center [257, 369] width 203 height 29
type input "**********"
click at [202, 411] on link "profile Avatar" at bounding box center [257, 400] width 203 height 29
click at [201, 401] on div "Avatar" at bounding box center [200, 401] width 33 height 15
click at [475, 274] on input at bounding box center [849, 279] width 856 height 32
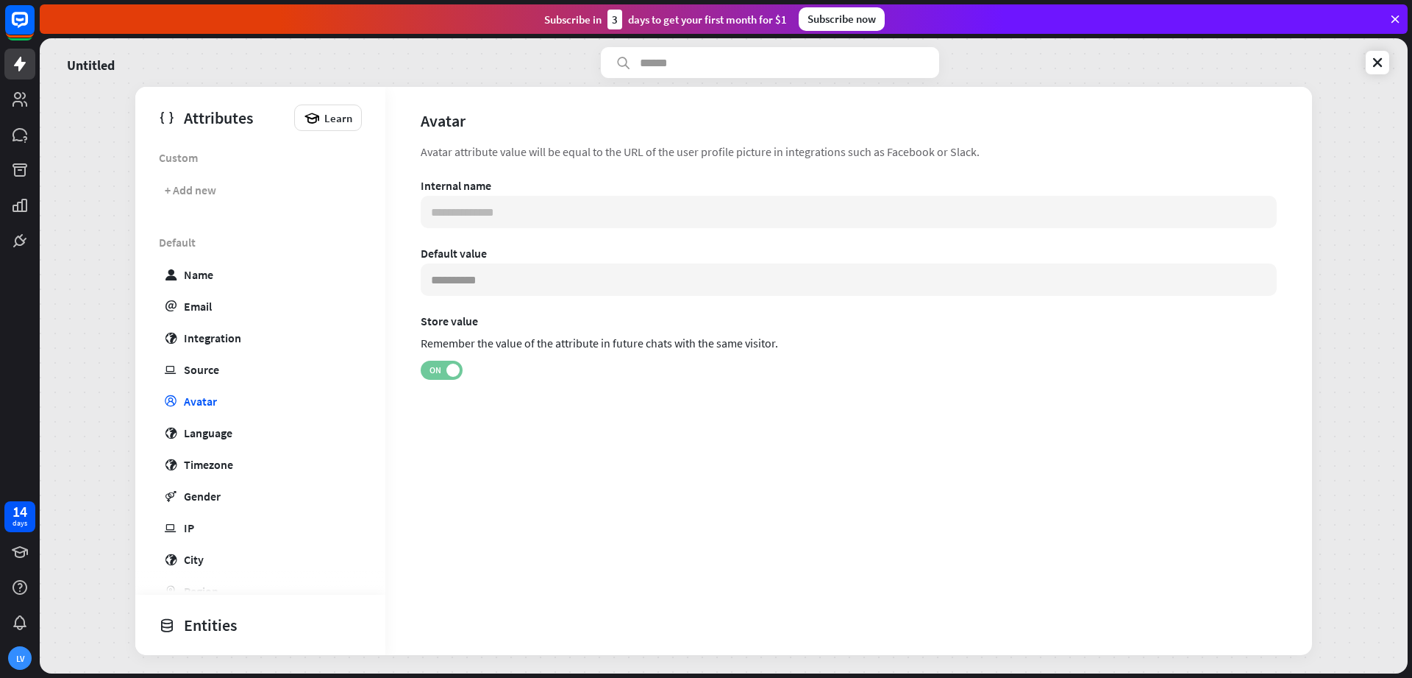
click at [434, 364] on span "ON" at bounding box center [435, 370] width 23 height 12
click at [447, 366] on span "OFF" at bounding box center [448, 370] width 23 height 12
click at [221, 430] on div "Language" at bounding box center [208, 432] width 49 height 15
click at [202, 469] on div "Timezone" at bounding box center [208, 464] width 49 height 15
click at [196, 500] on div "Gender" at bounding box center [202, 495] width 37 height 15
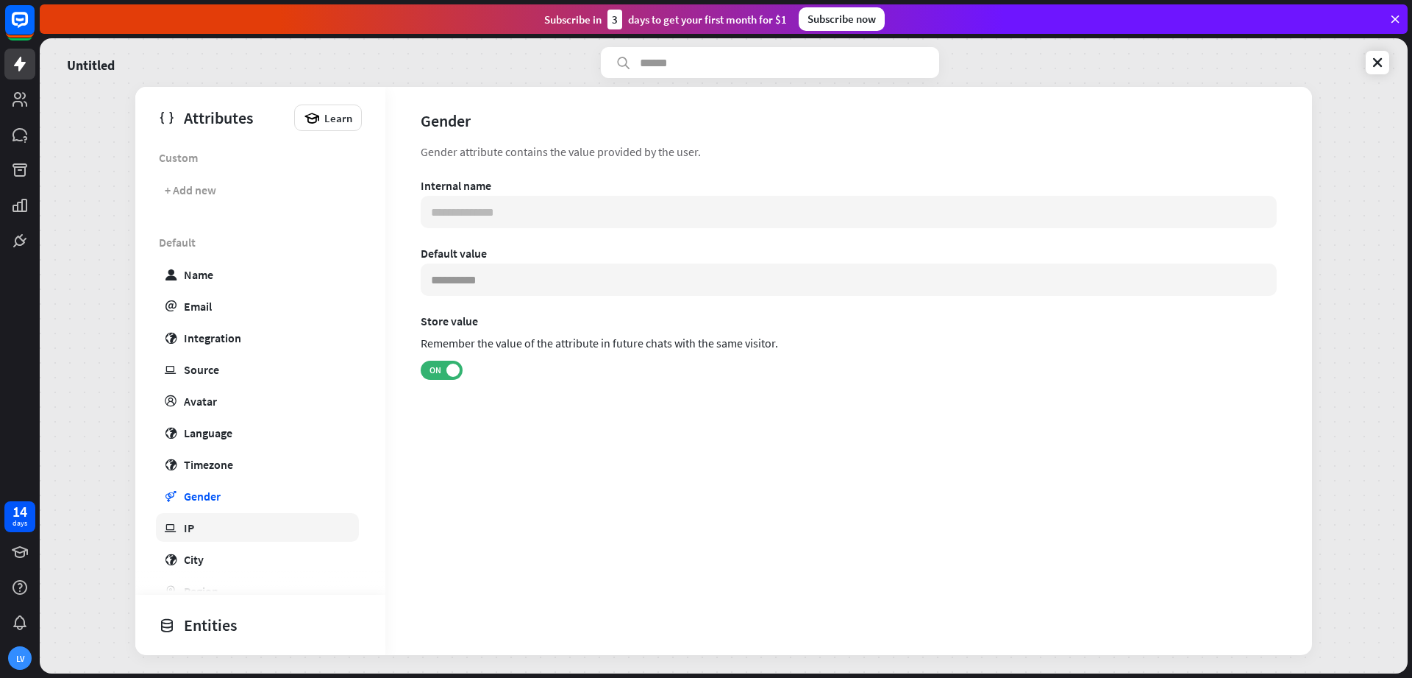
click at [193, 535] on link "ip IP" at bounding box center [257, 527] width 203 height 29
click at [193, 566] on div "City" at bounding box center [194, 559] width 20 height 15
click at [202, 271] on div "Name" at bounding box center [198, 274] width 29 height 15
type input "**********"
type input "*******"
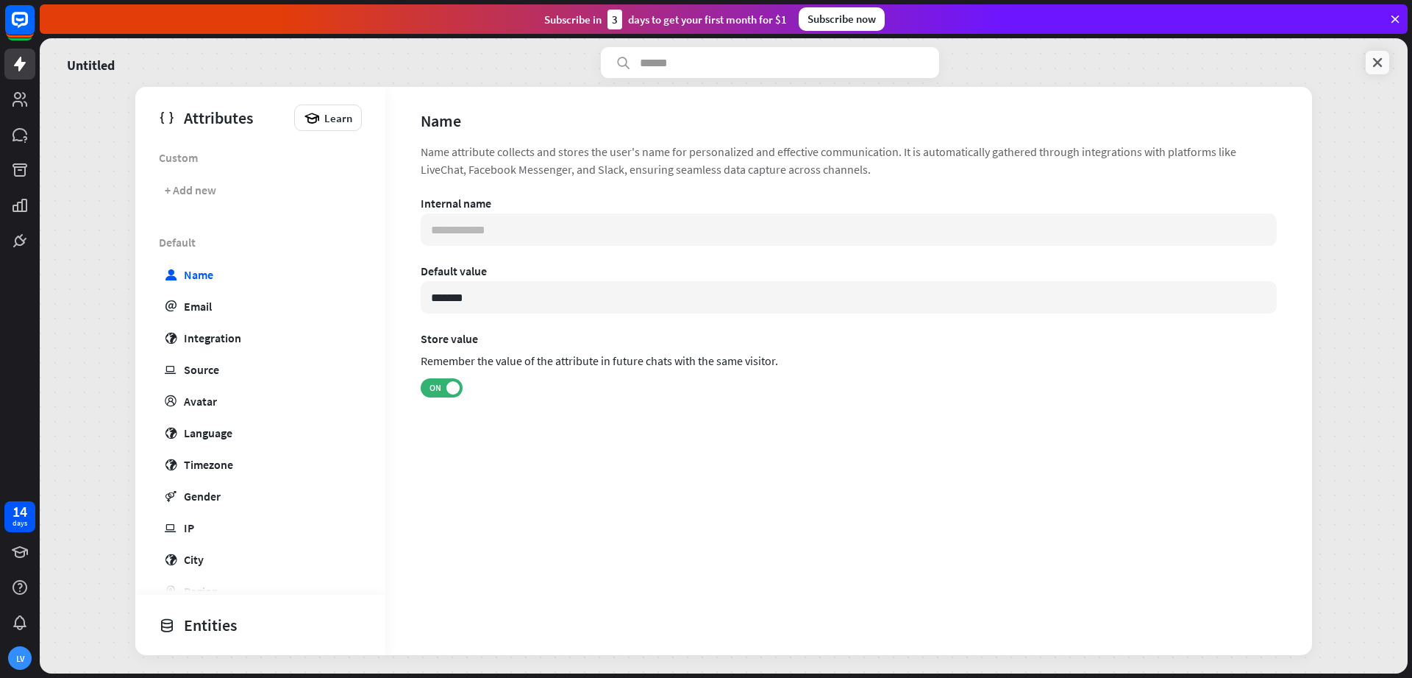
click at [1379, 55] on icon at bounding box center [1378, 62] width 15 height 15
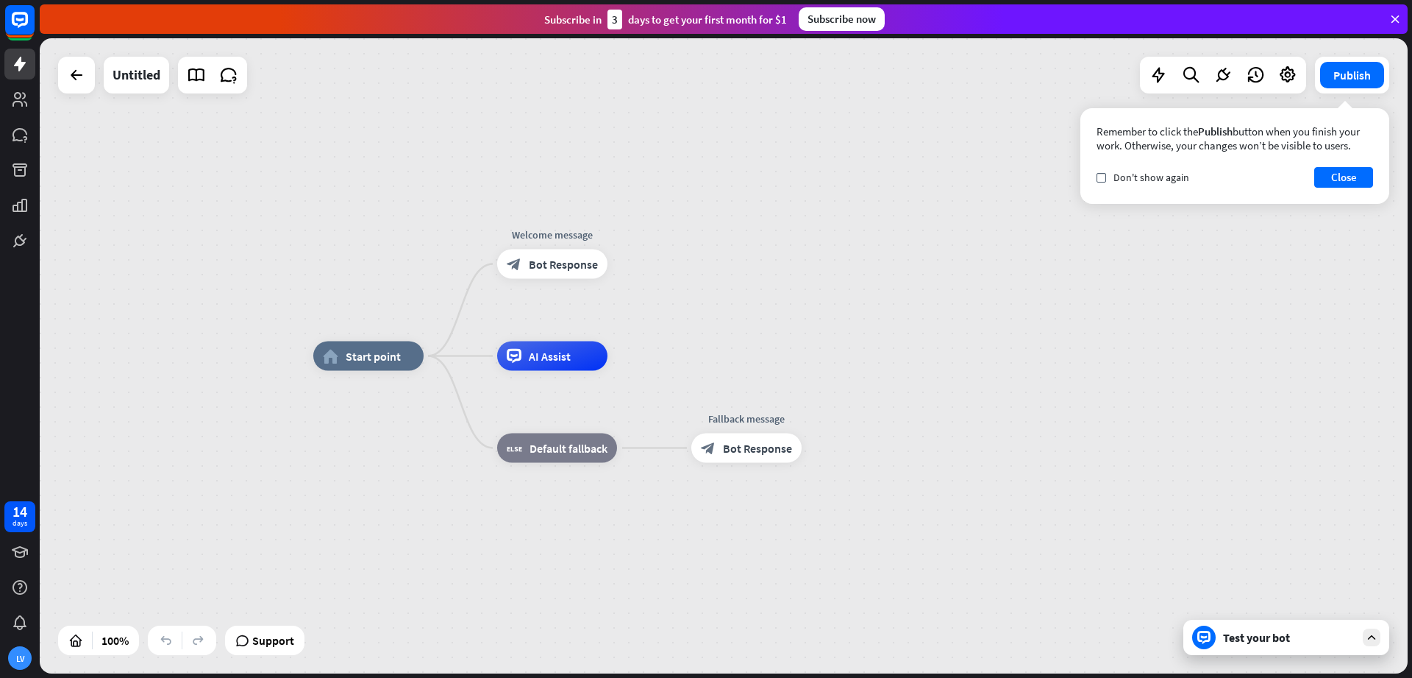
click at [1334, 192] on div "Remember to click the Publish button when you finish your work. Otherwise, your…" at bounding box center [1235, 156] width 309 height 96
click at [1099, 179] on icon "check" at bounding box center [1101, 177] width 7 height 7
click at [1357, 179] on button "Close" at bounding box center [1344, 177] width 59 height 21
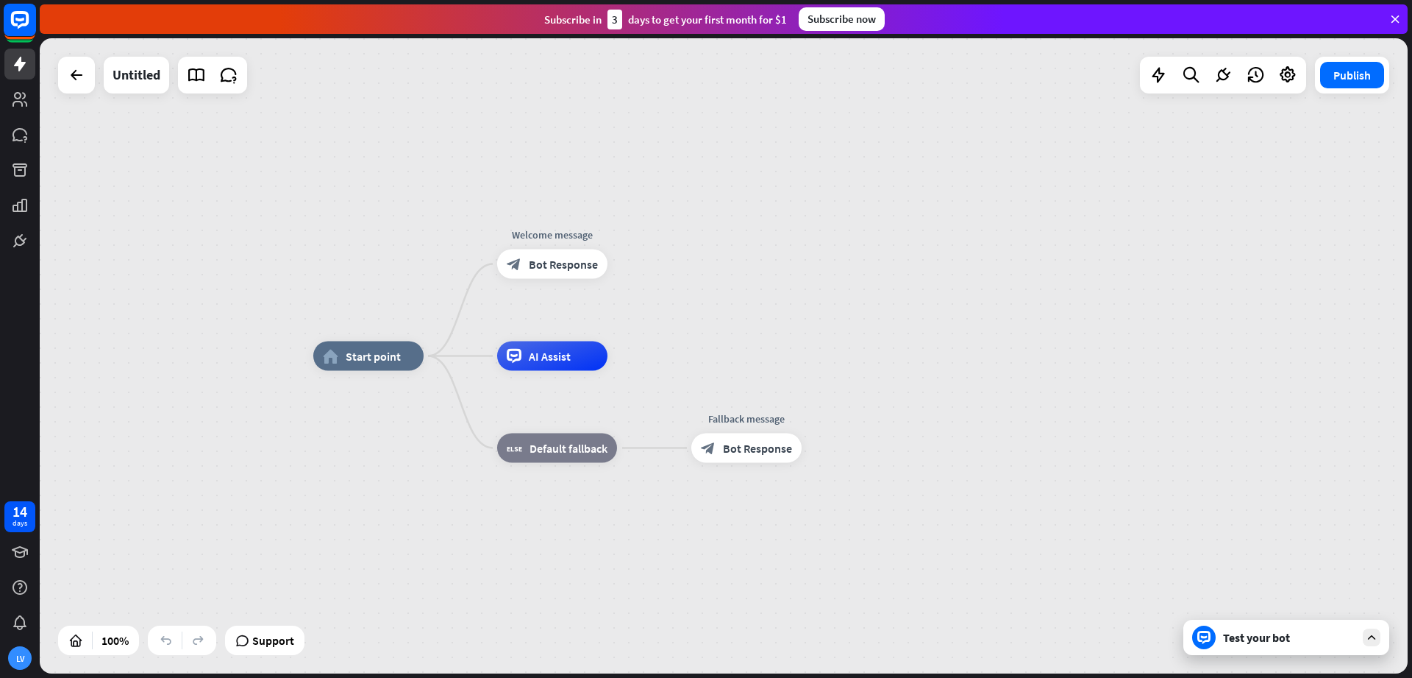
click at [15, 29] on rect at bounding box center [20, 20] width 32 height 32
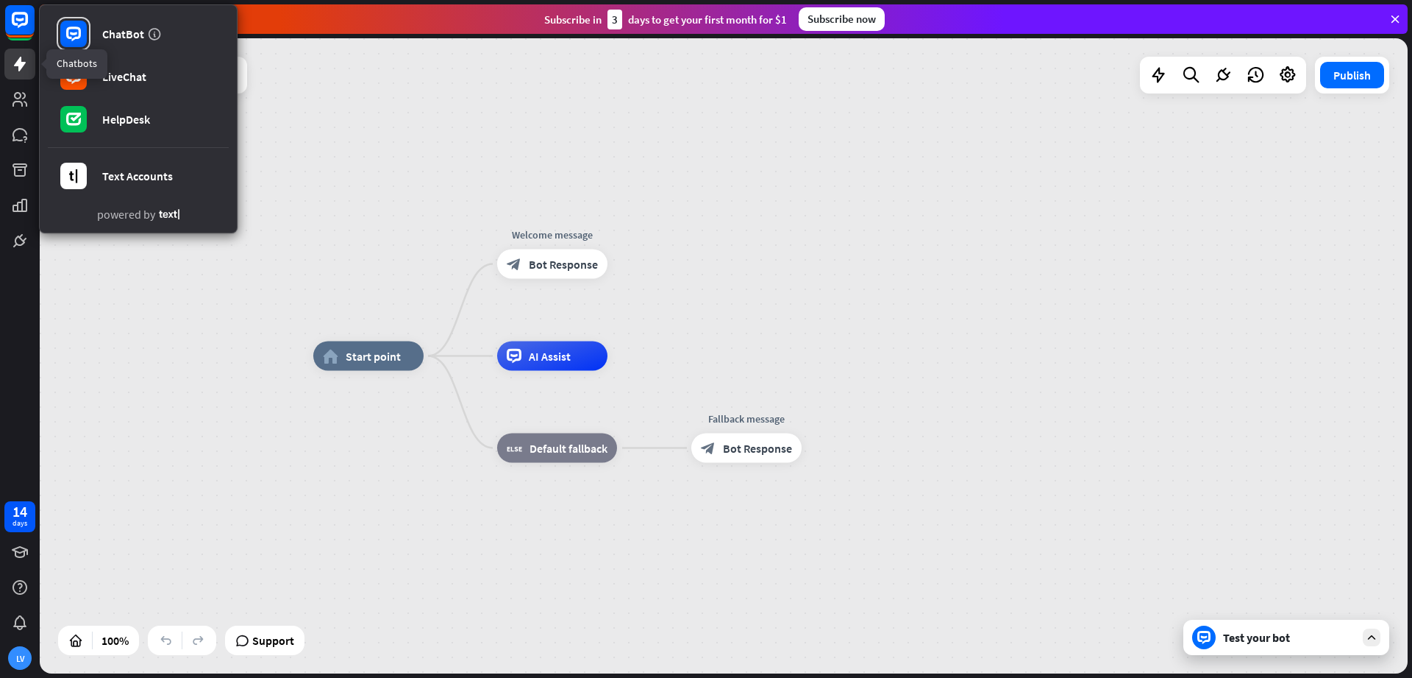
click at [13, 65] on icon at bounding box center [20, 64] width 18 height 18
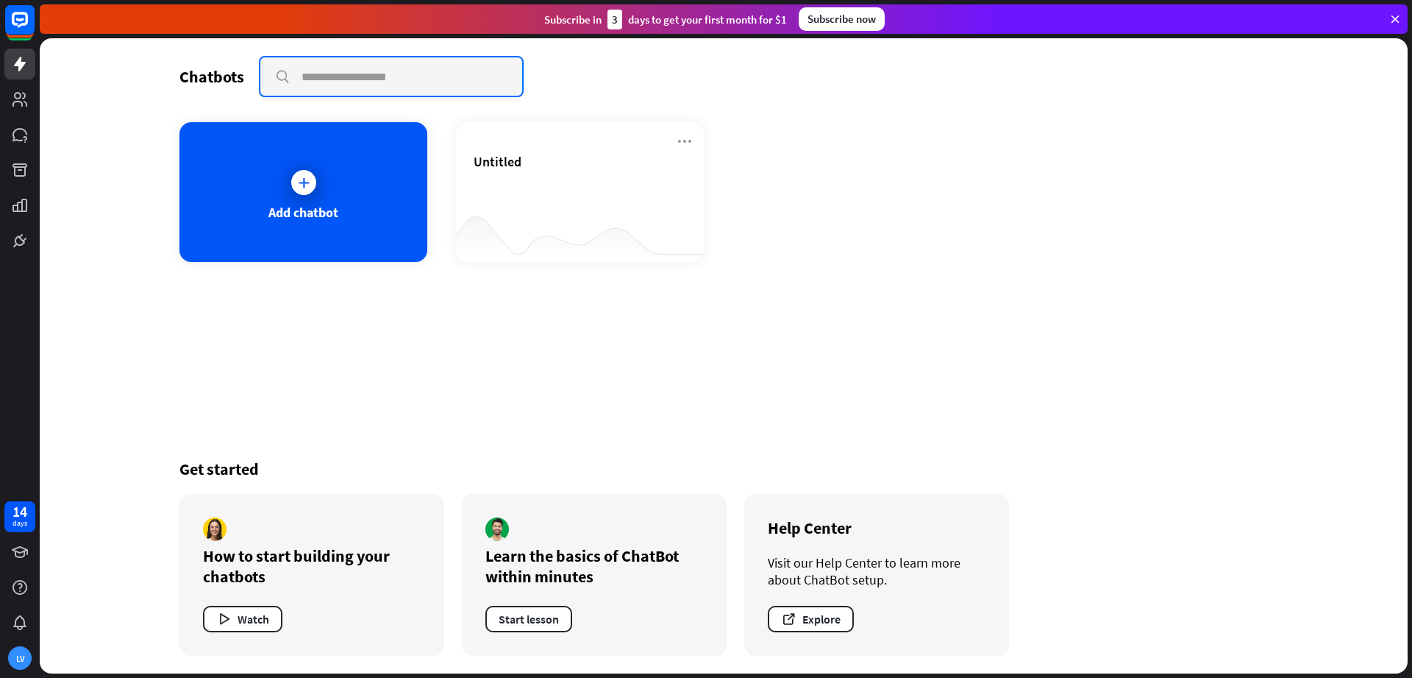
click at [327, 82] on input "text" at bounding box center [391, 76] width 262 height 38
click at [299, 179] on icon at bounding box center [303, 182] width 15 height 15
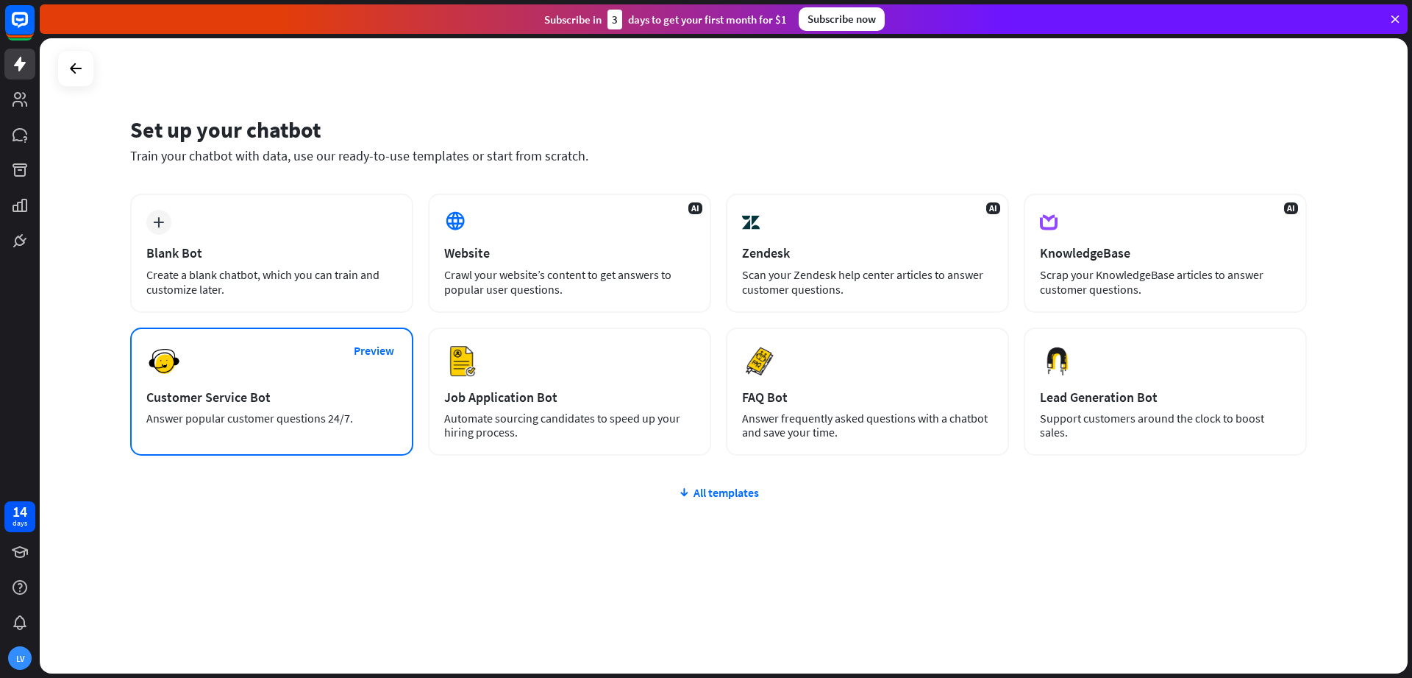
click at [230, 377] on div "Preview Customer Service Bot Answer popular customer questions 24/7." at bounding box center [271, 391] width 283 height 128
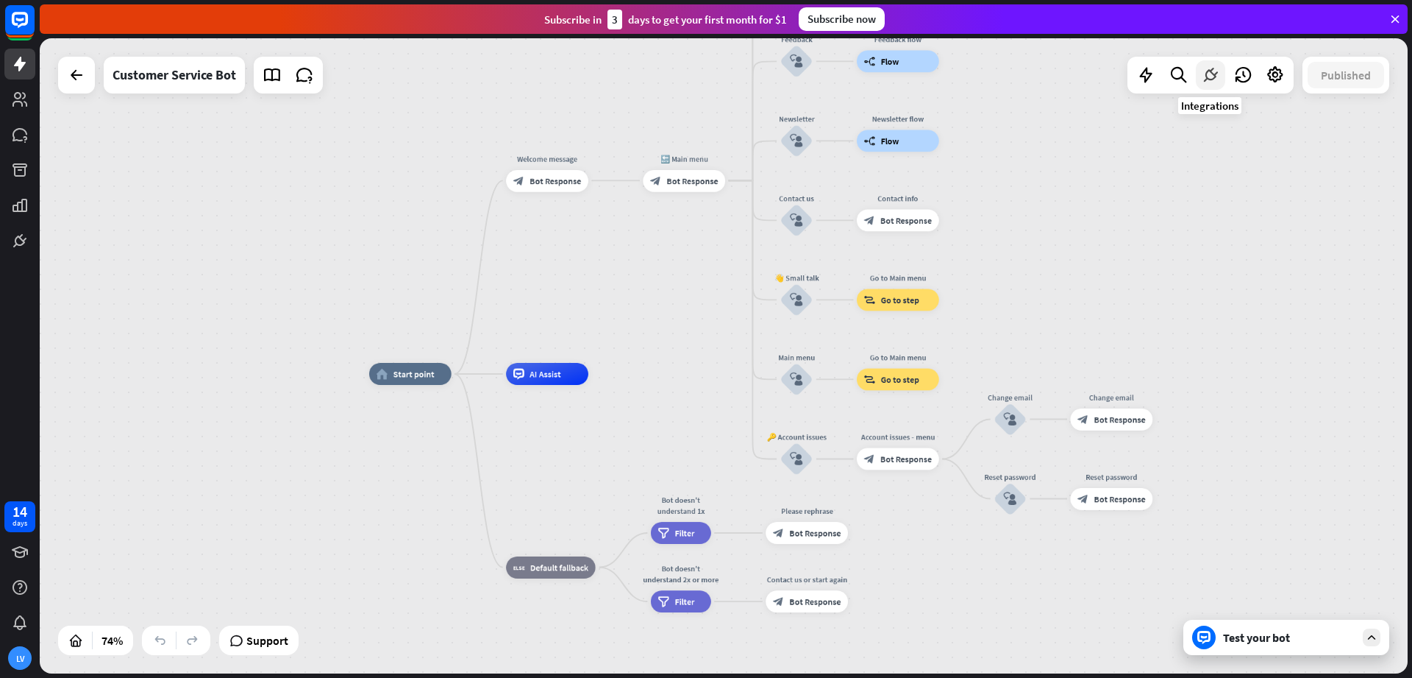
click at [1206, 76] on icon at bounding box center [1210, 74] width 19 height 19
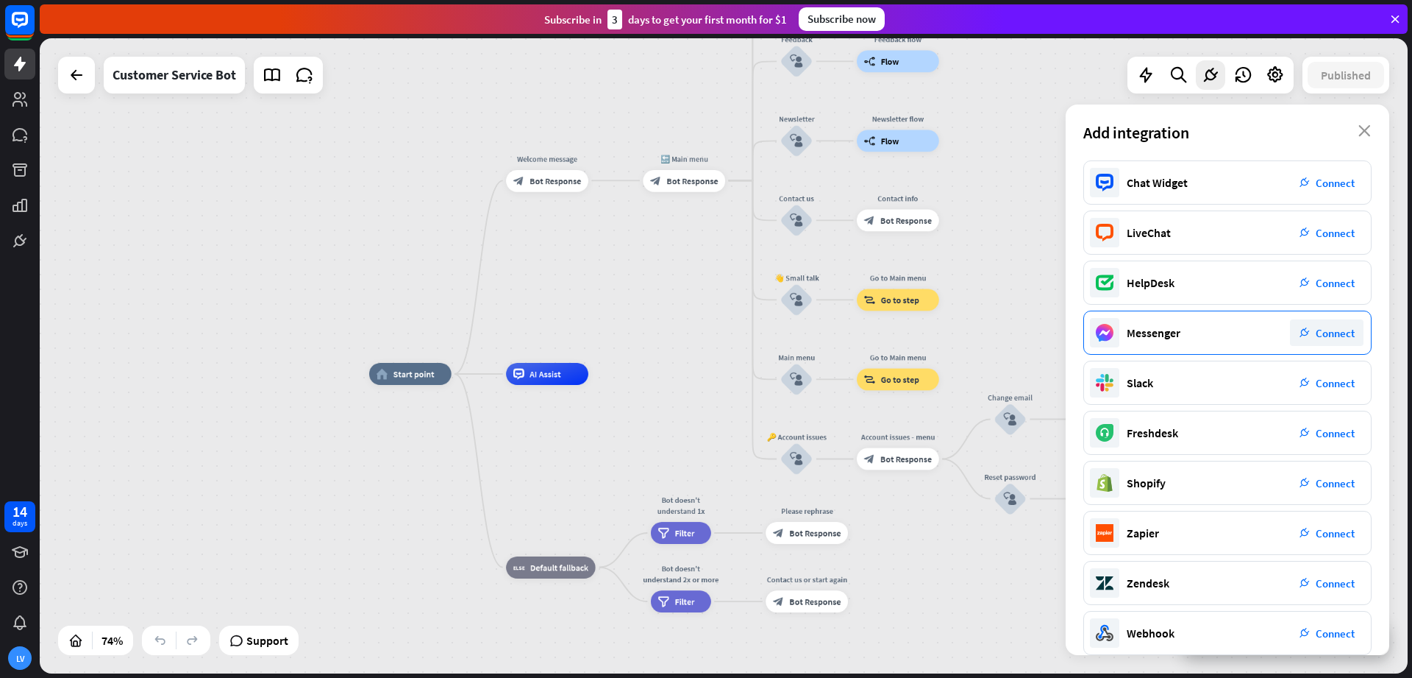
click at [1335, 330] on span "Connect" at bounding box center [1335, 333] width 39 height 14
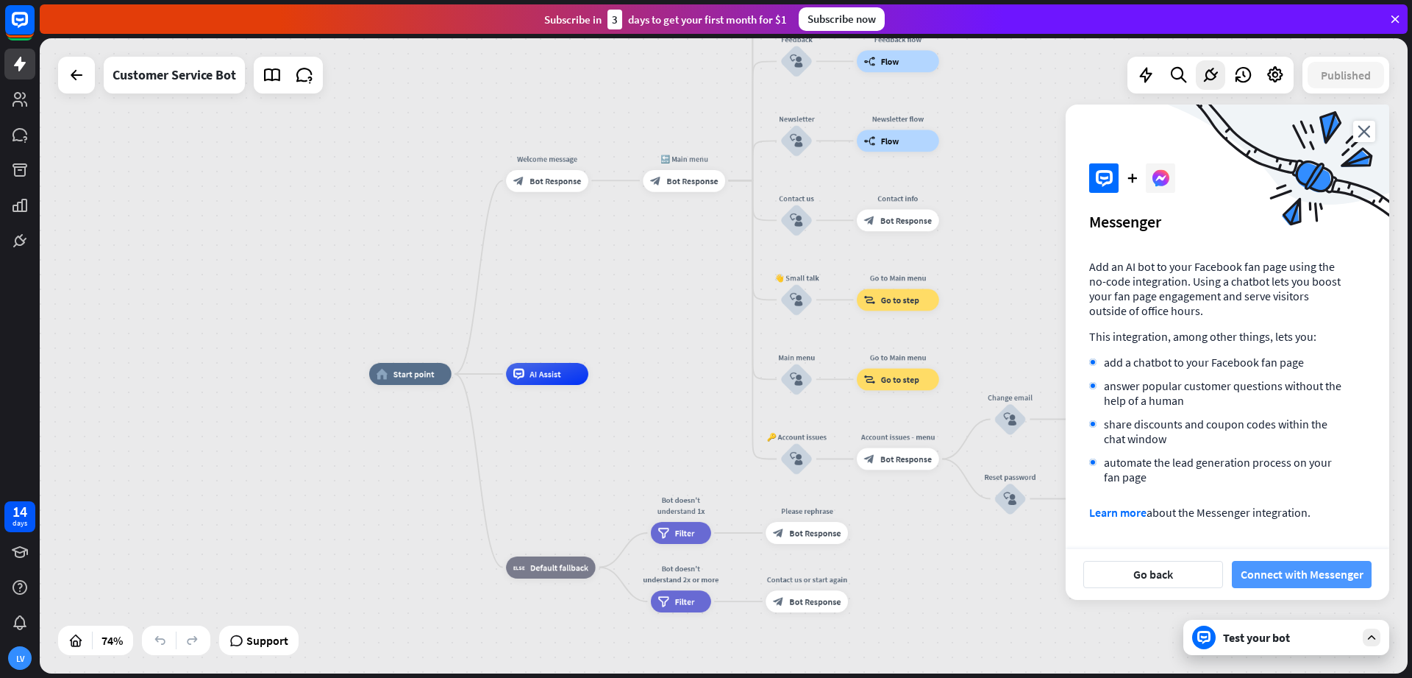
click at [1292, 566] on button "Connect with Messenger" at bounding box center [1302, 574] width 140 height 27
click at [1210, 76] on icon at bounding box center [1210, 74] width 19 height 19
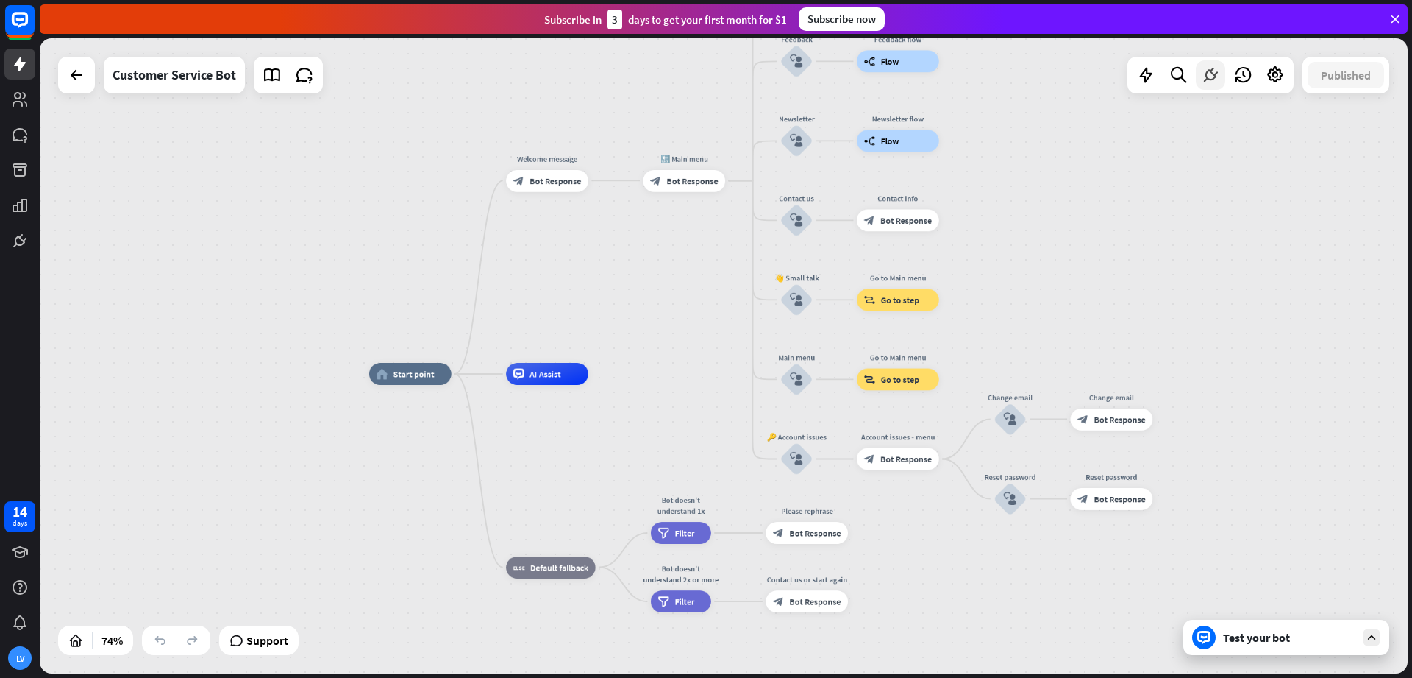
click at [1210, 76] on icon at bounding box center [1210, 74] width 19 height 19
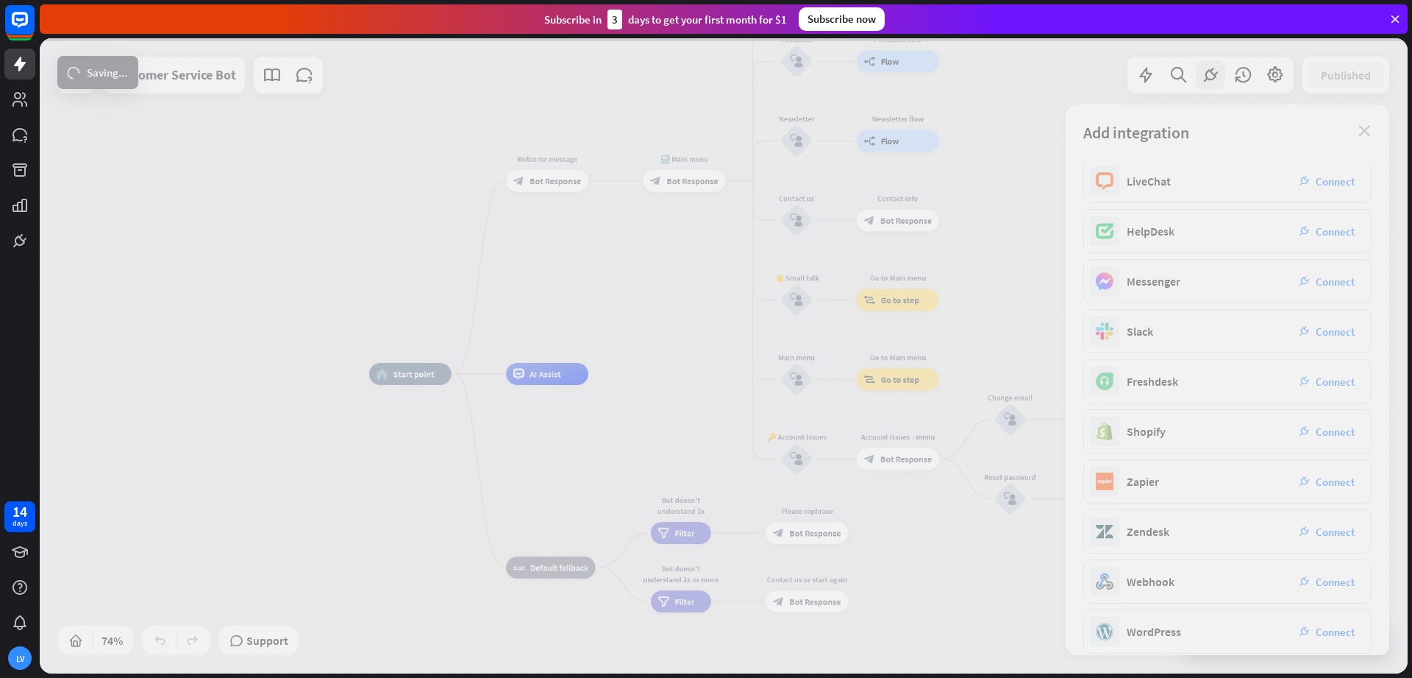
scroll to position [68, 0]
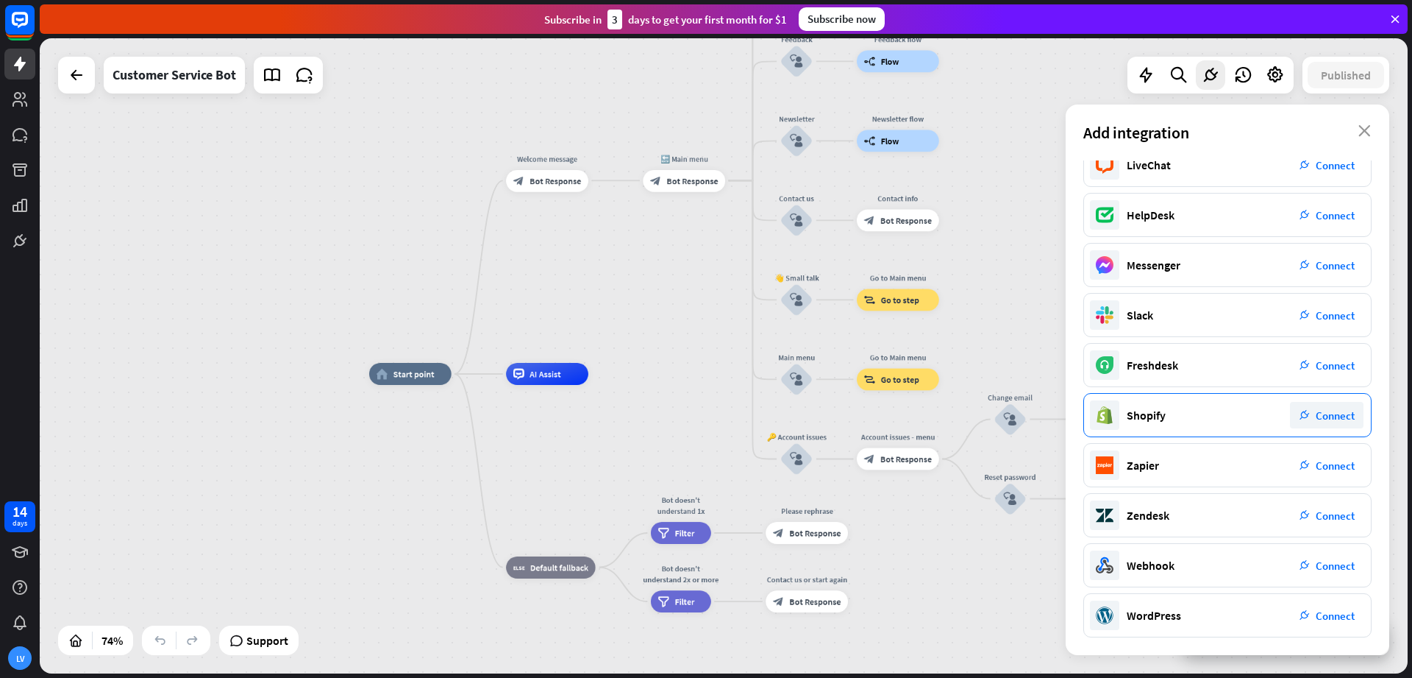
click at [1332, 411] on span "Connect" at bounding box center [1335, 415] width 39 height 14
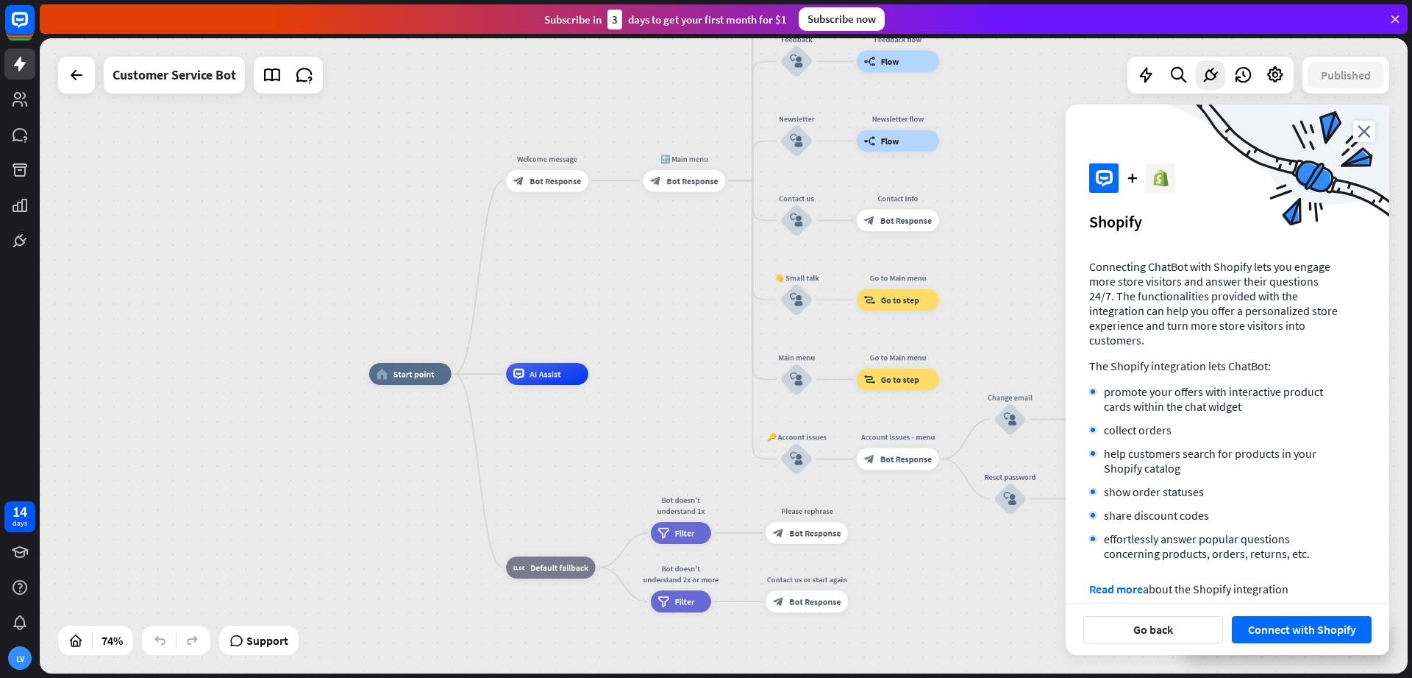
drag, startPoint x: 1282, startPoint y: 642, endPoint x: 1279, endPoint y: 635, distance: 7.7
click at [1282, 641] on button "Connect with Shopify" at bounding box center [1302, 629] width 140 height 27
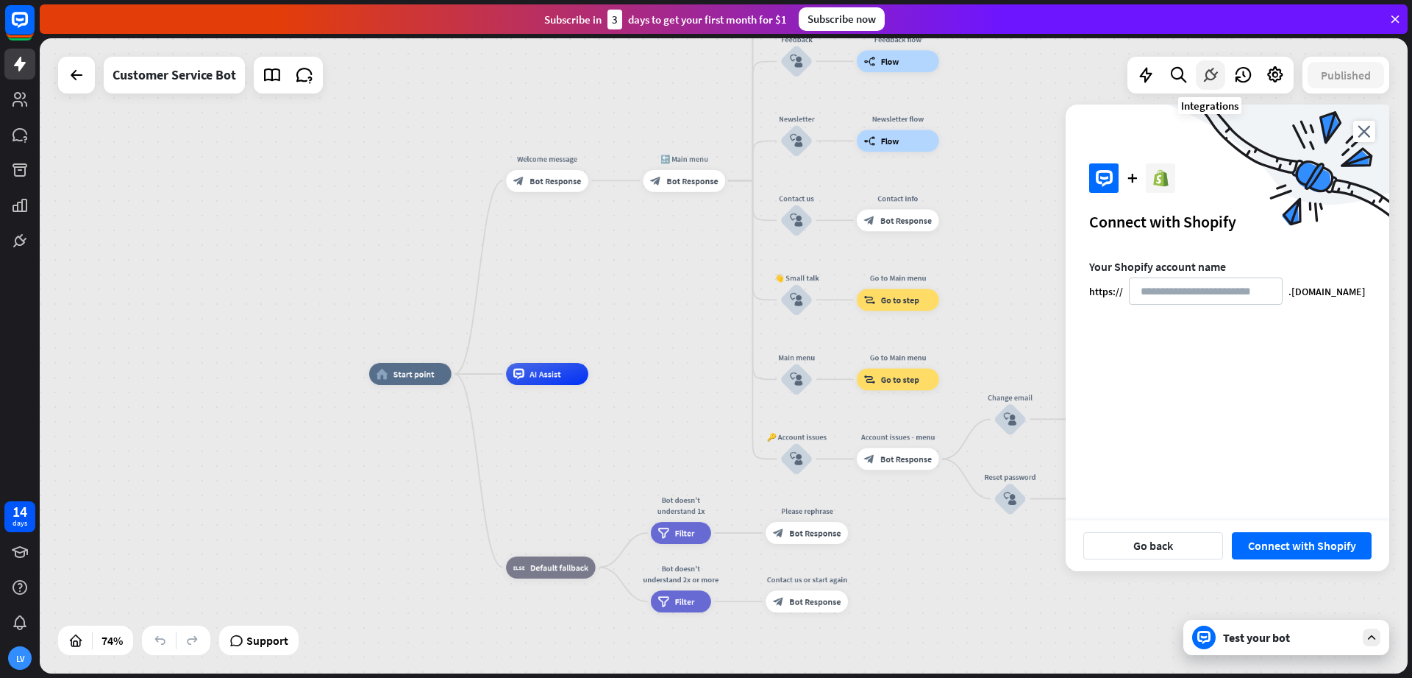
click at [1206, 77] on icon at bounding box center [1210, 74] width 19 height 19
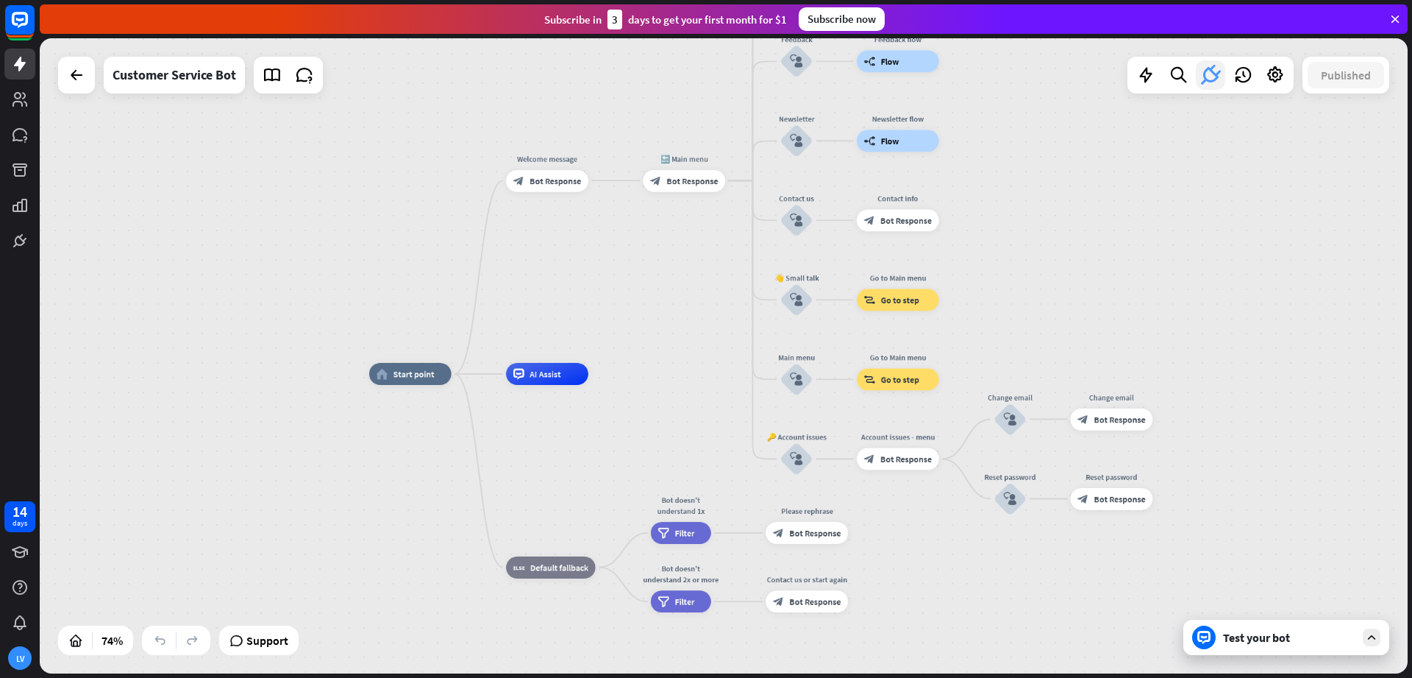
click at [1206, 77] on icon at bounding box center [1211, 75] width 26 height 26
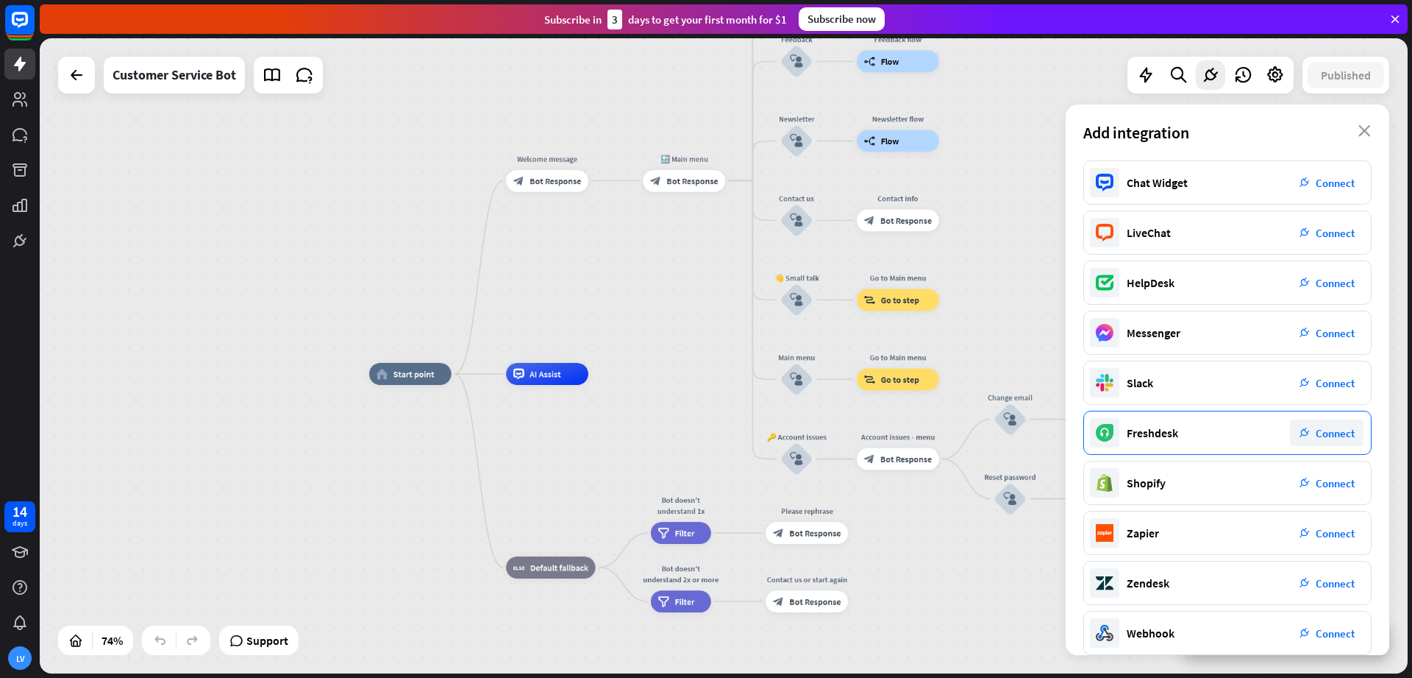
scroll to position [68, 0]
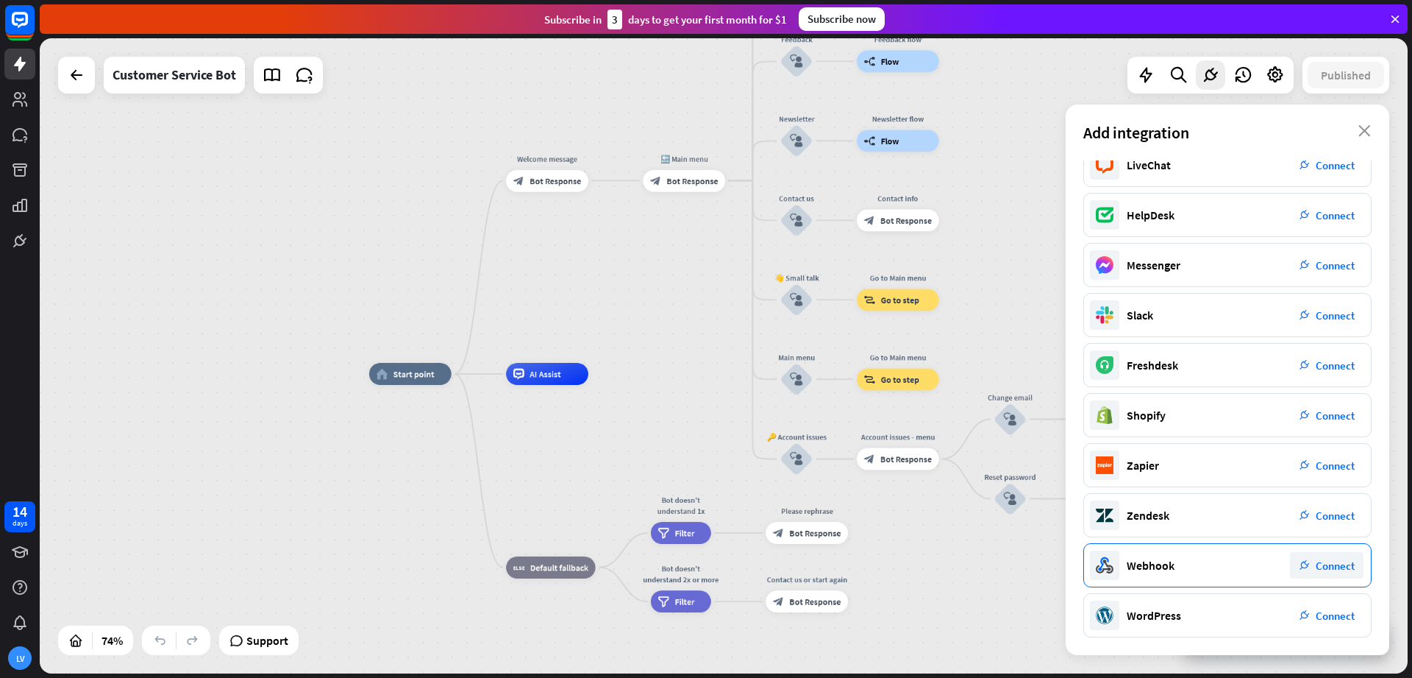
click at [1170, 566] on div "Webhook" at bounding box center [1151, 565] width 48 height 15
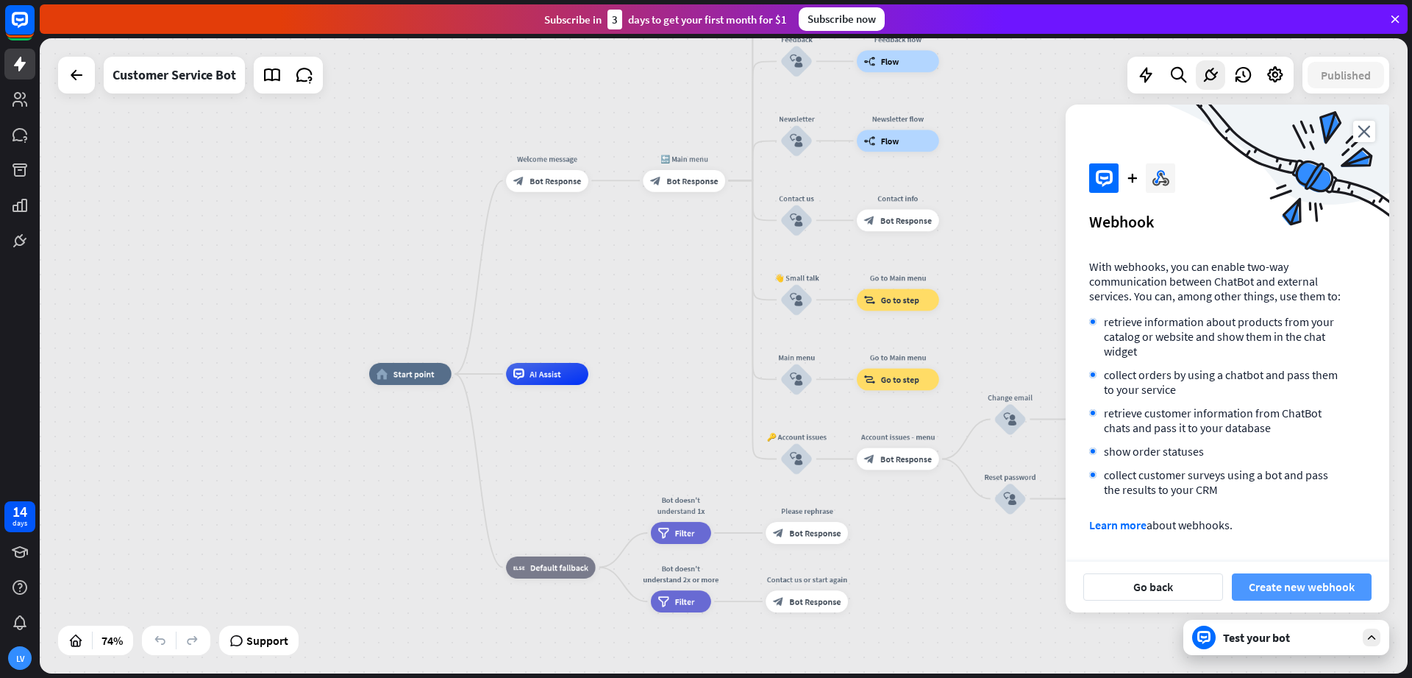
click at [1267, 582] on button "Create new webhook" at bounding box center [1302, 586] width 140 height 27
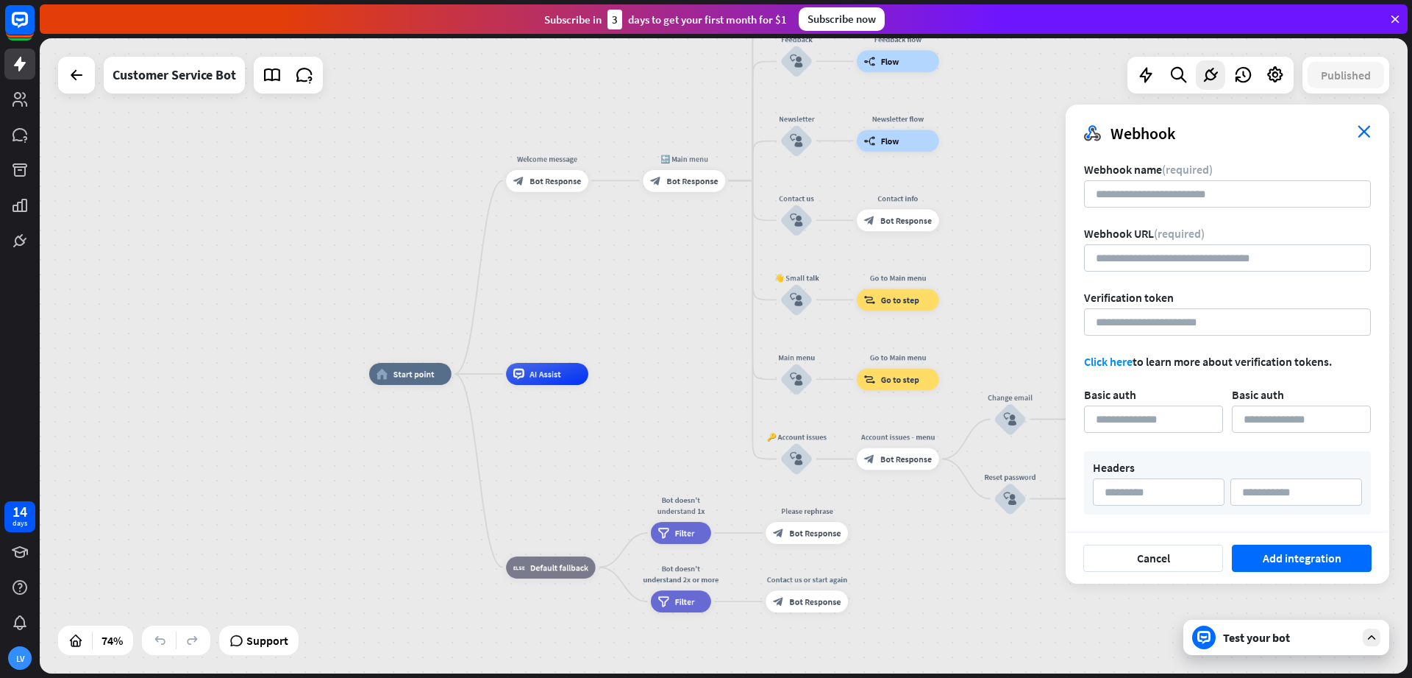
click at [1368, 132] on icon "close" at bounding box center [1364, 131] width 13 height 13
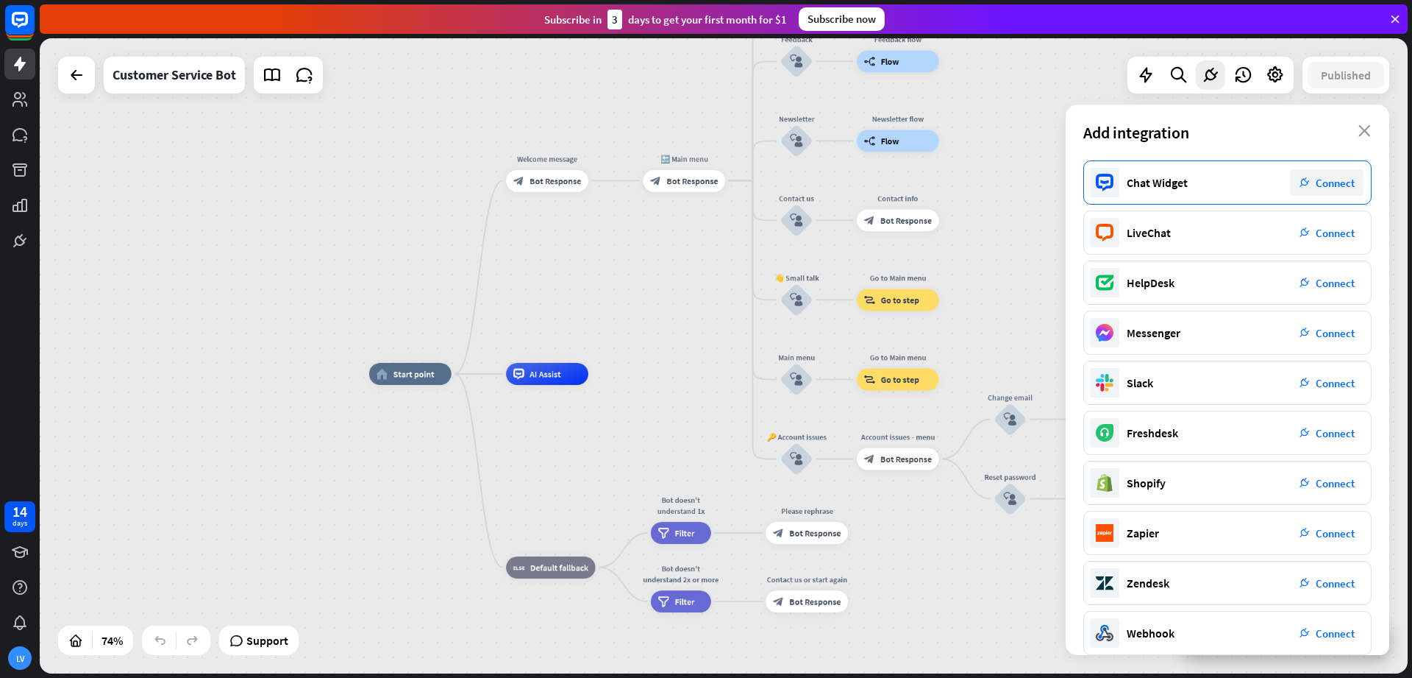
click at [1195, 188] on div "Chat Widget plug_integration Connect" at bounding box center [1228, 182] width 288 height 44
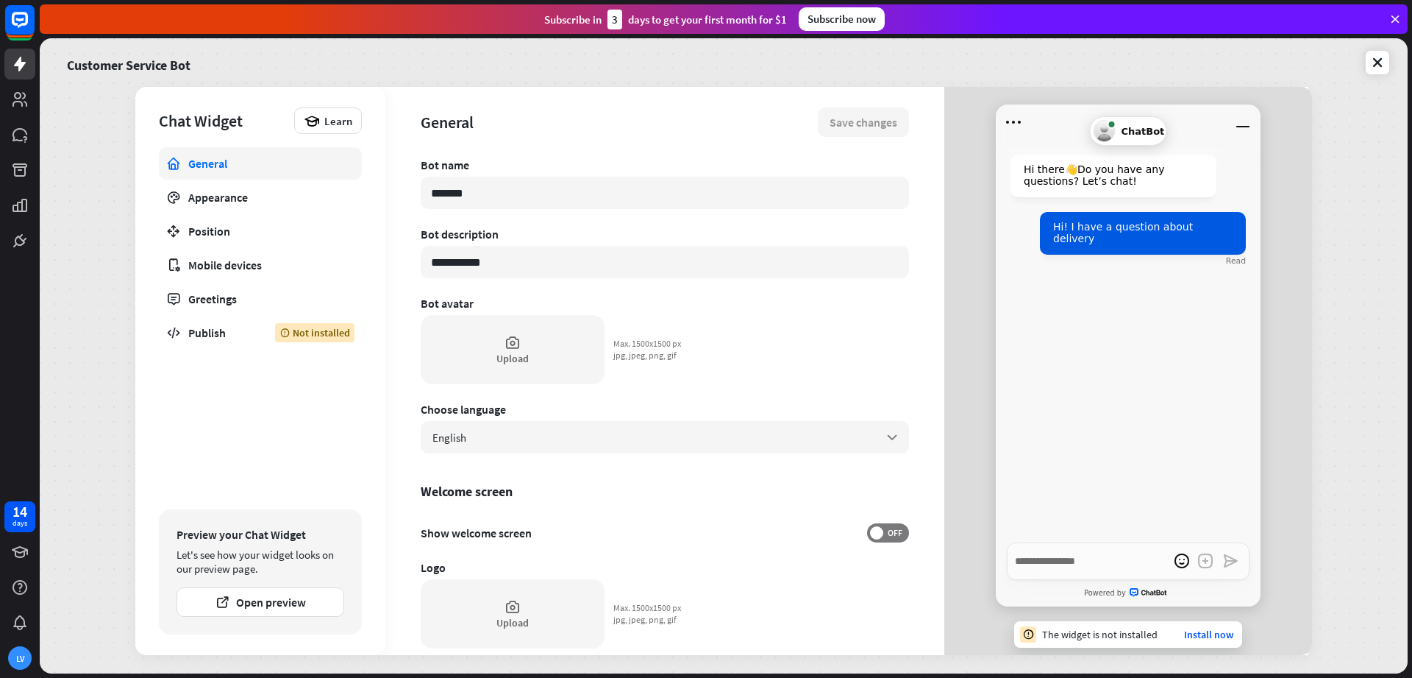
type textarea "*"
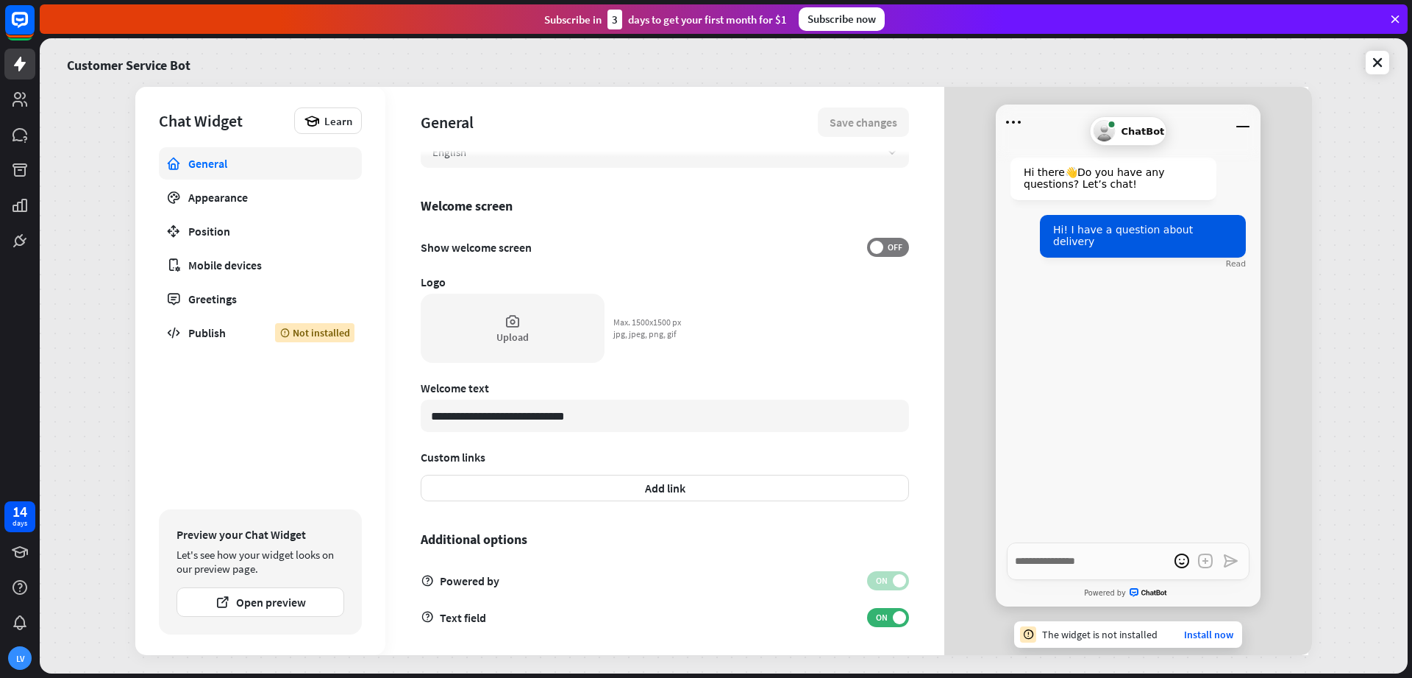
scroll to position [291, 0]
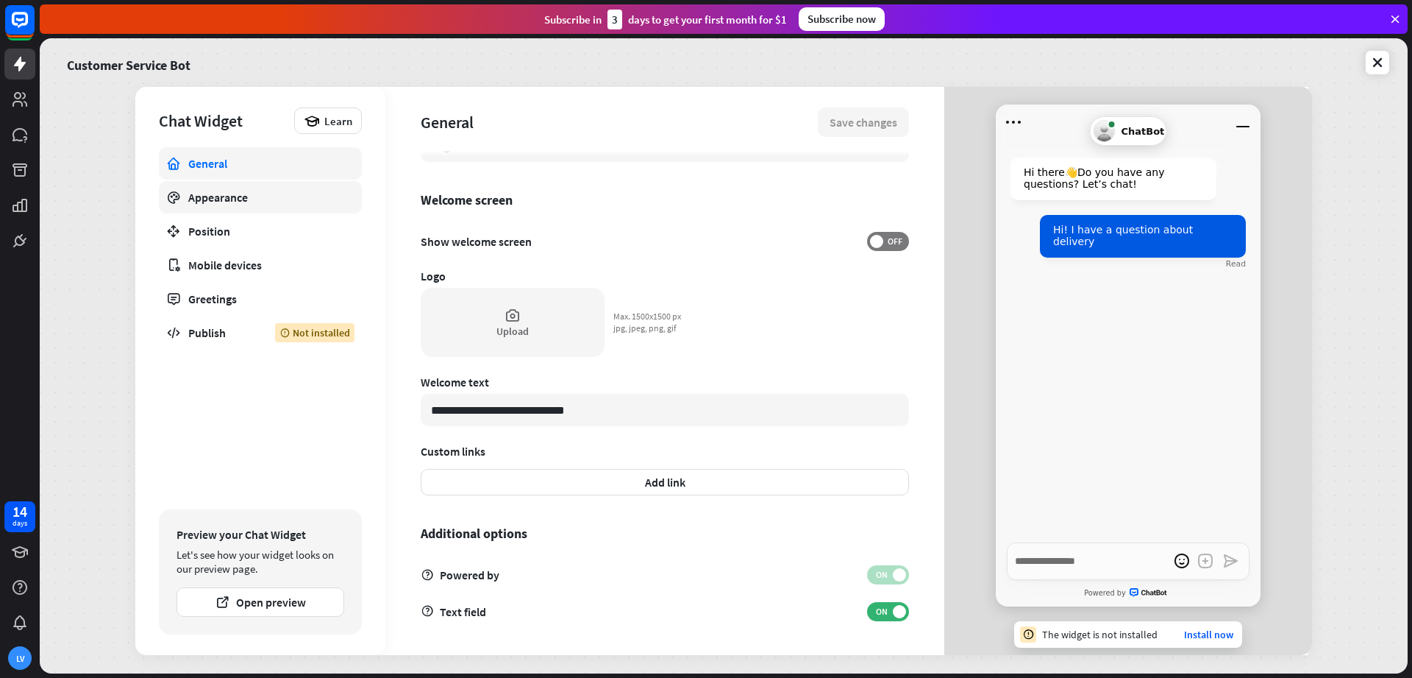
click at [221, 198] on div "Appearance" at bounding box center [260, 197] width 144 height 15
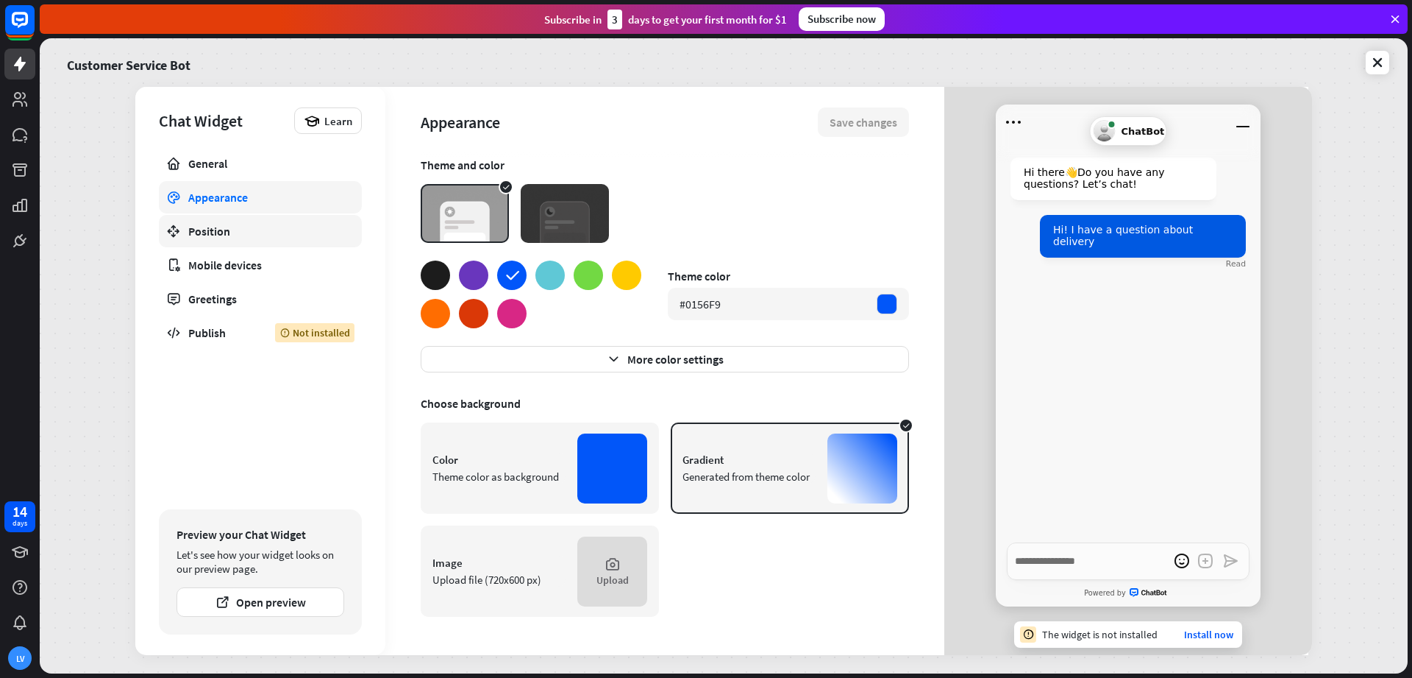
click at [218, 237] on div "Position" at bounding box center [260, 231] width 144 height 15
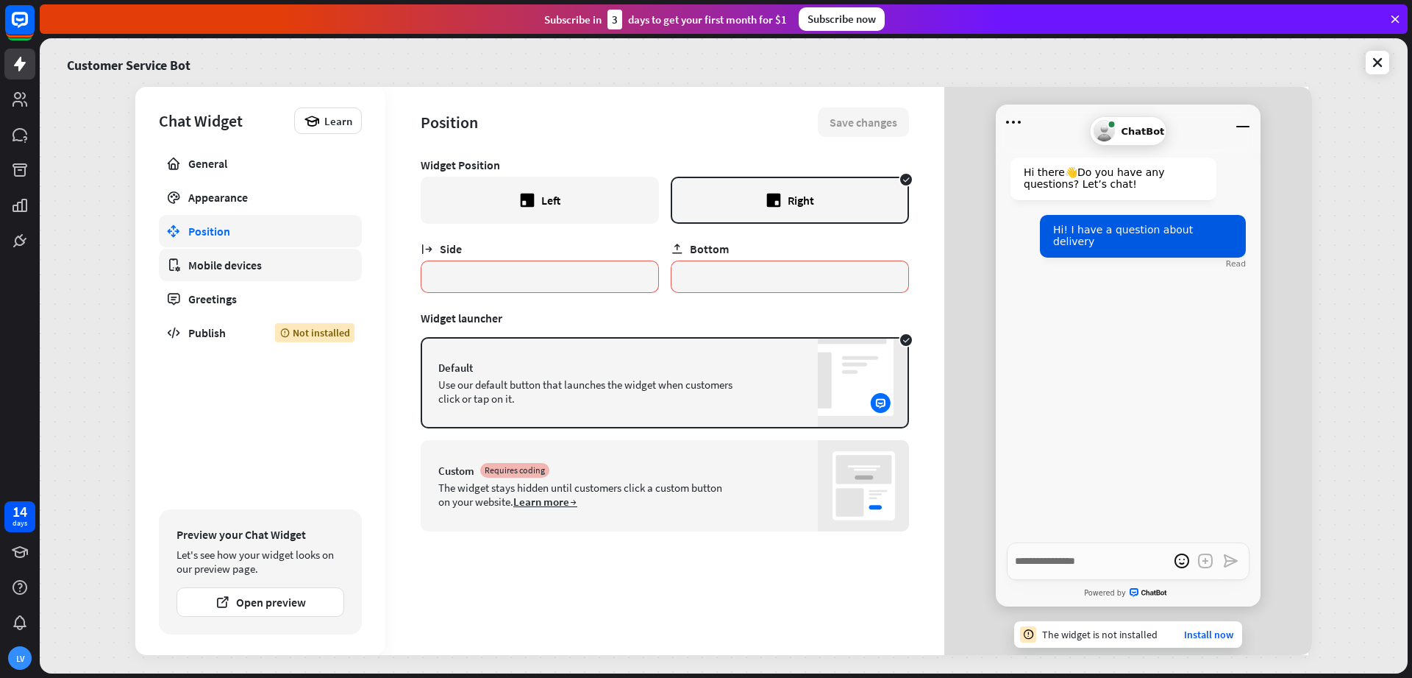
click at [221, 259] on div "Mobile devices" at bounding box center [260, 264] width 144 height 15
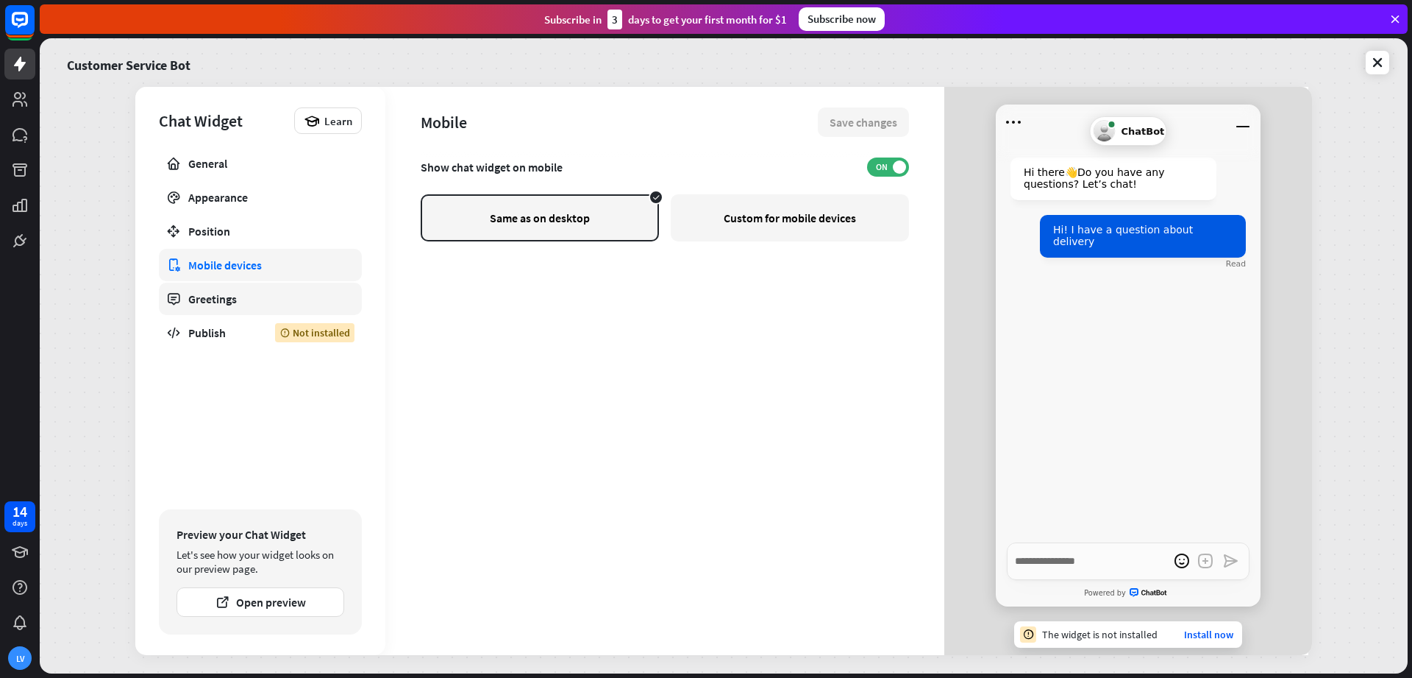
click at [219, 297] on div "Greetings" at bounding box center [260, 298] width 144 height 15
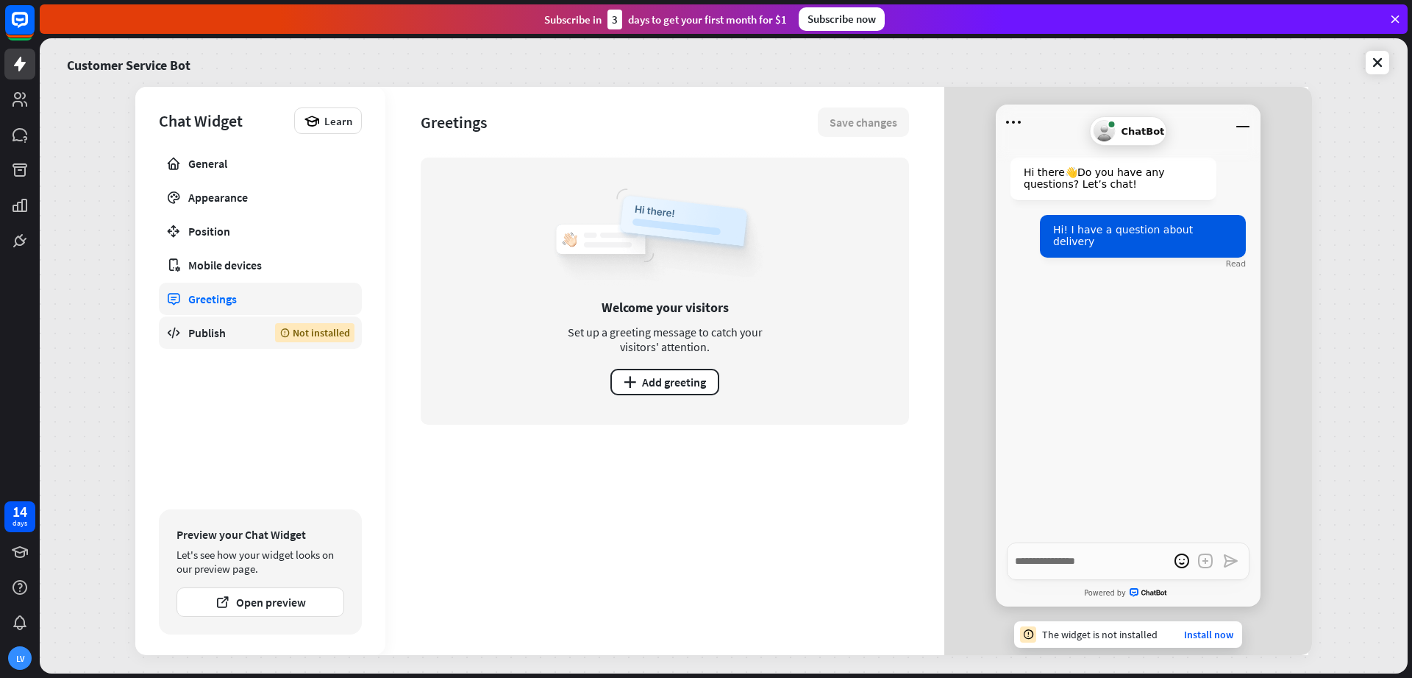
click at [216, 330] on div "Publish" at bounding box center [220, 332] width 65 height 15
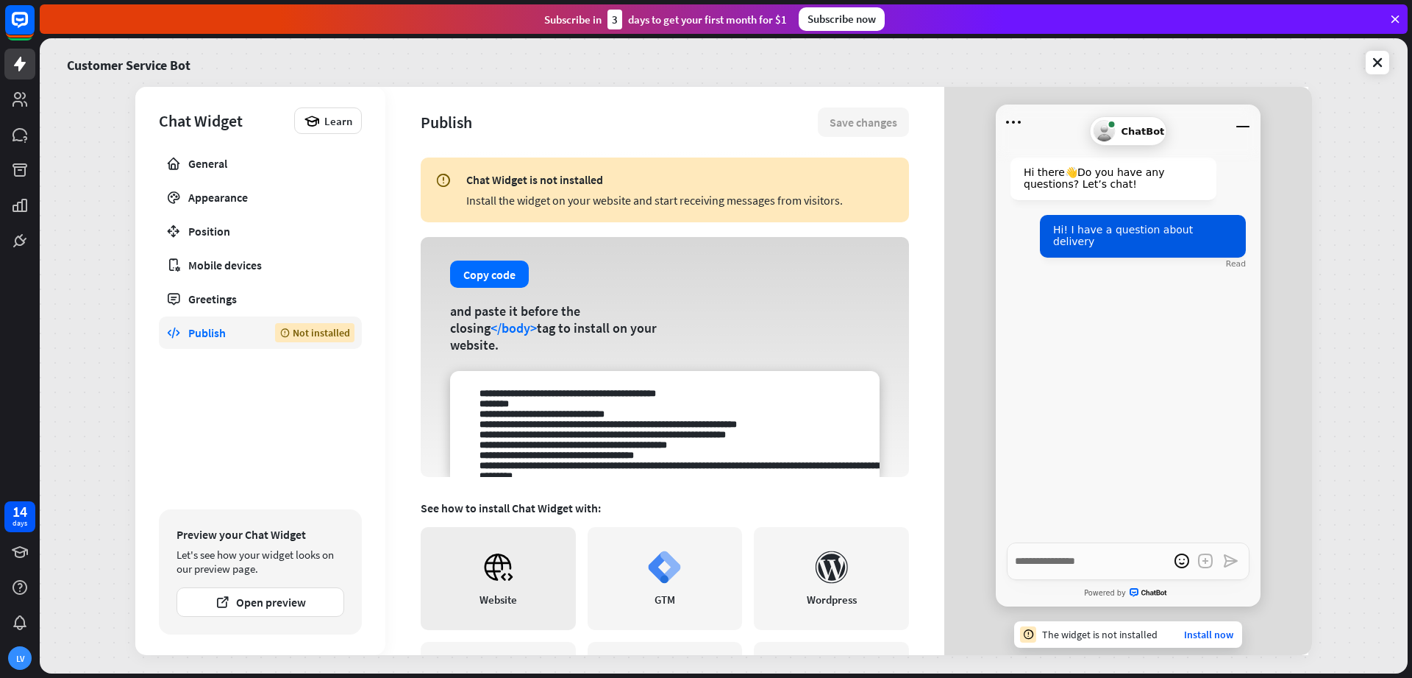
click at [505, 551] on icon at bounding box center [498, 566] width 33 height 33
click at [21, 626] on icon at bounding box center [19, 622] width 13 height 15
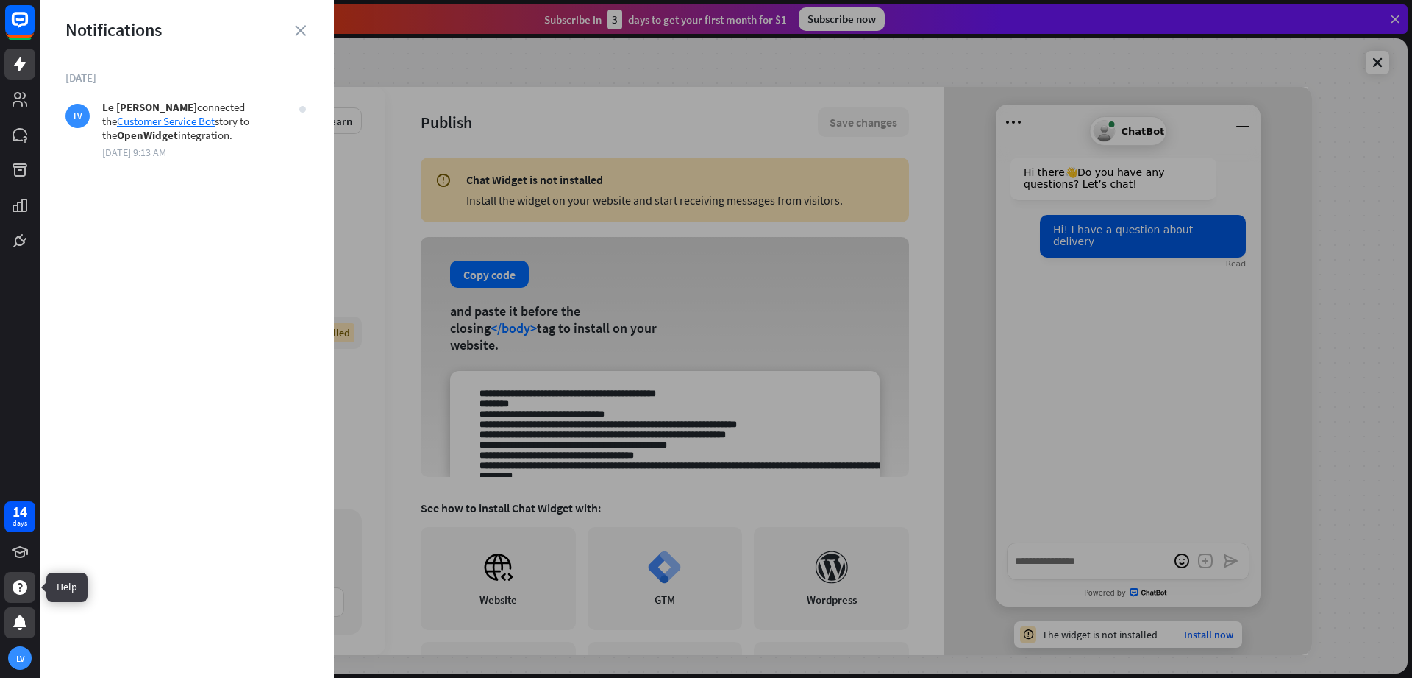
click at [14, 593] on icon at bounding box center [20, 587] width 18 height 18
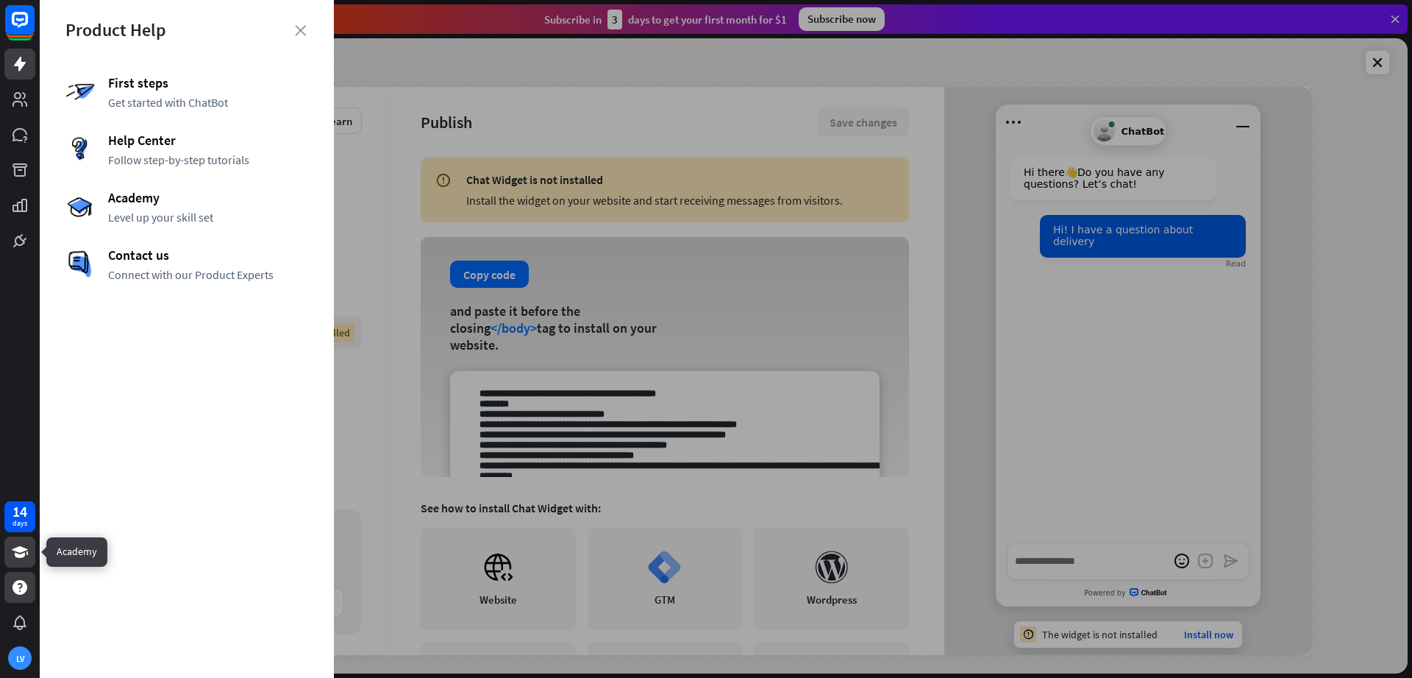
click at [15, 551] on icon at bounding box center [20, 552] width 18 height 18
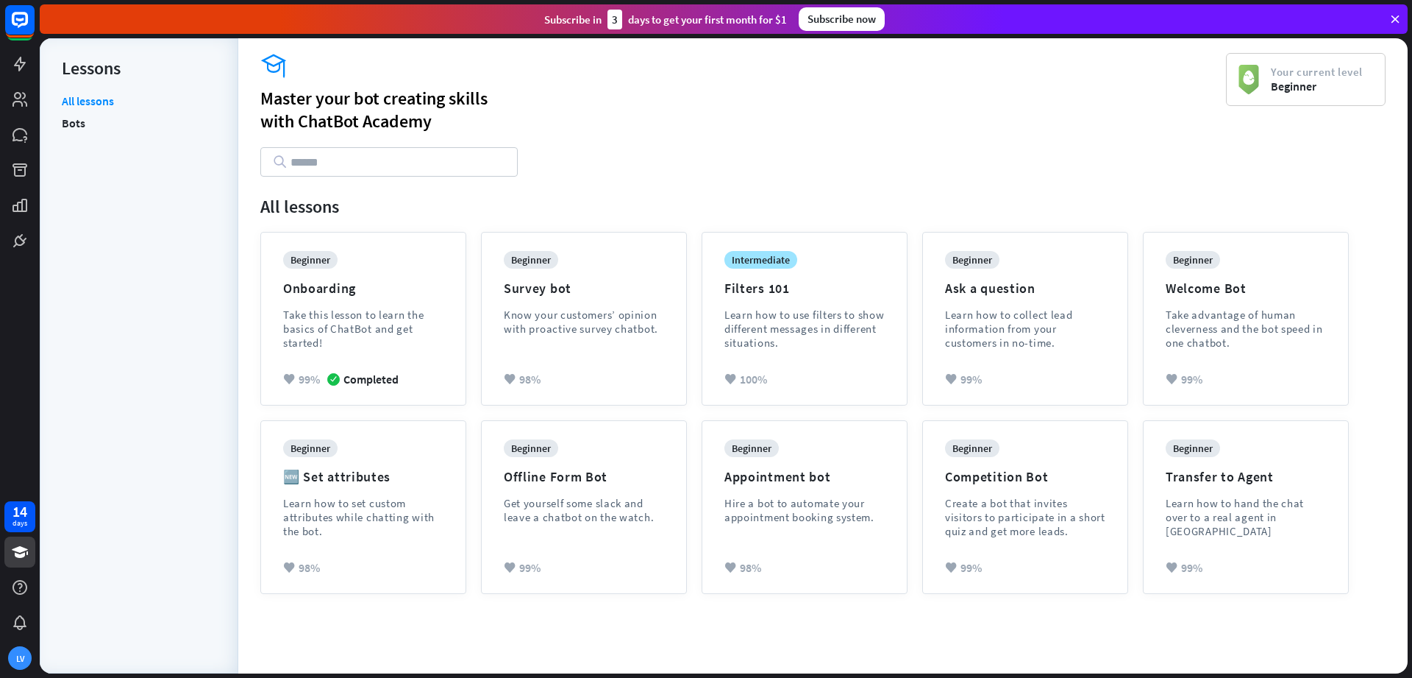
click at [210, 247] on div "All lessons Bots" at bounding box center [139, 375] width 154 height 565
click at [19, 108] on link at bounding box center [19, 99] width 31 height 31
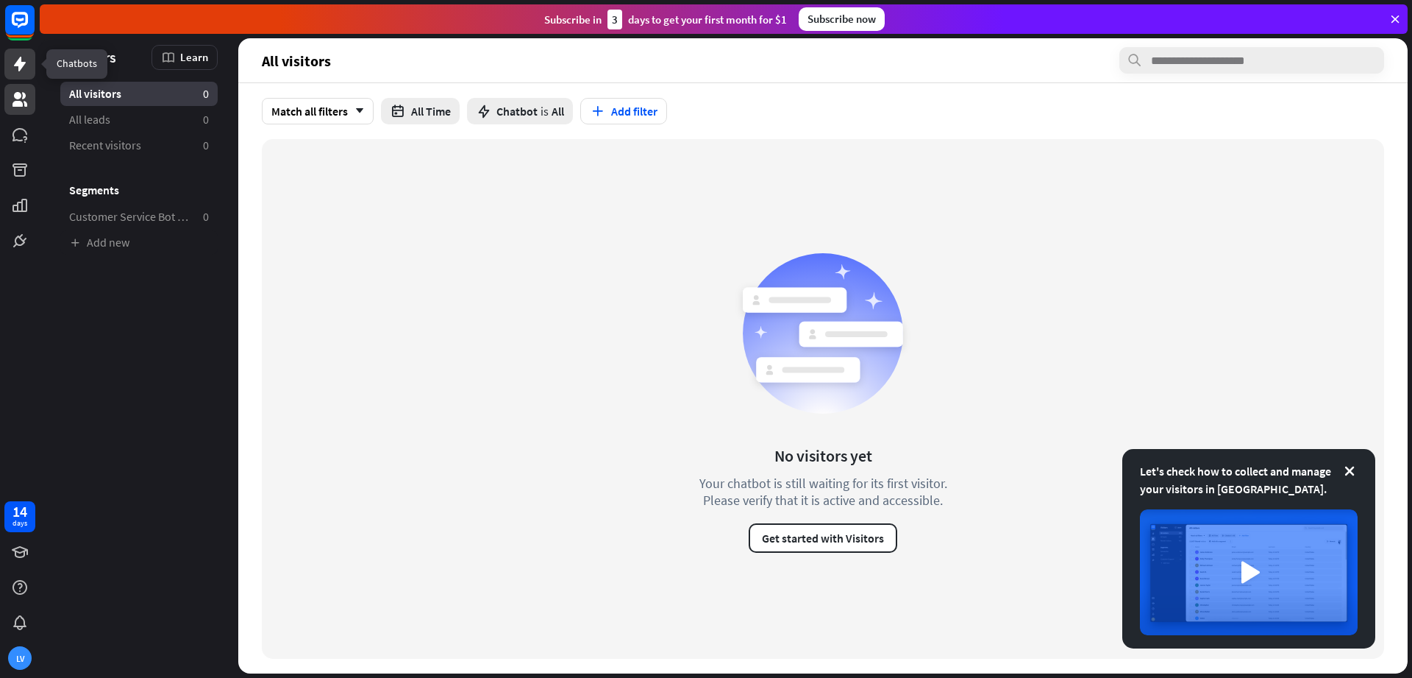
click at [18, 65] on icon at bounding box center [20, 64] width 12 height 15
